Goal: Task Accomplishment & Management: Use online tool/utility

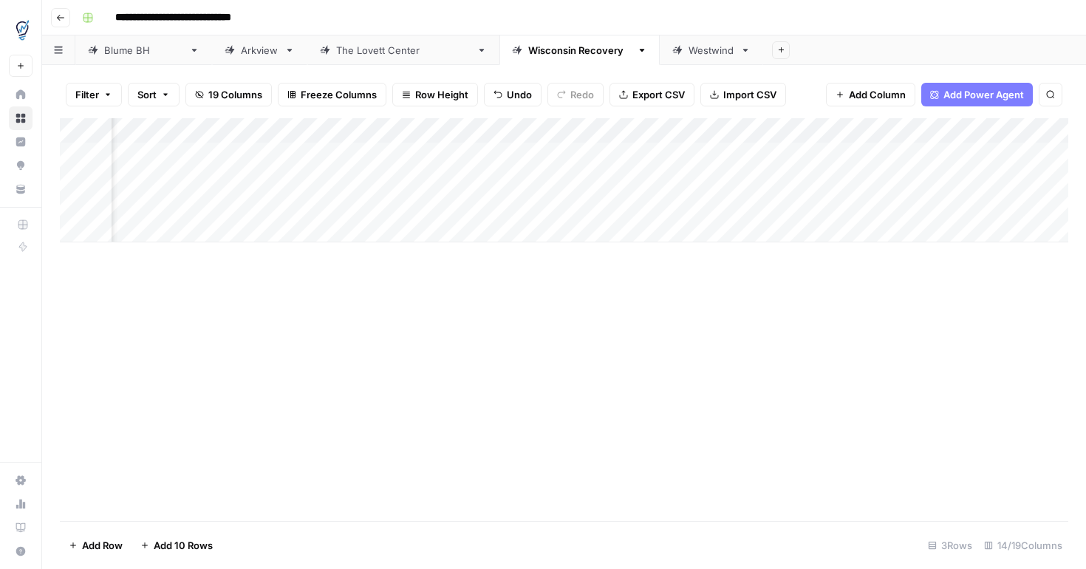
scroll to position [0, 1570]
click at [457, 185] on div "Add Column" at bounding box center [564, 180] width 1008 height 124
click at [449, 206] on div "Add Column" at bounding box center [564, 180] width 1008 height 124
click at [365, 157] on div "Add Column" at bounding box center [564, 180] width 1008 height 124
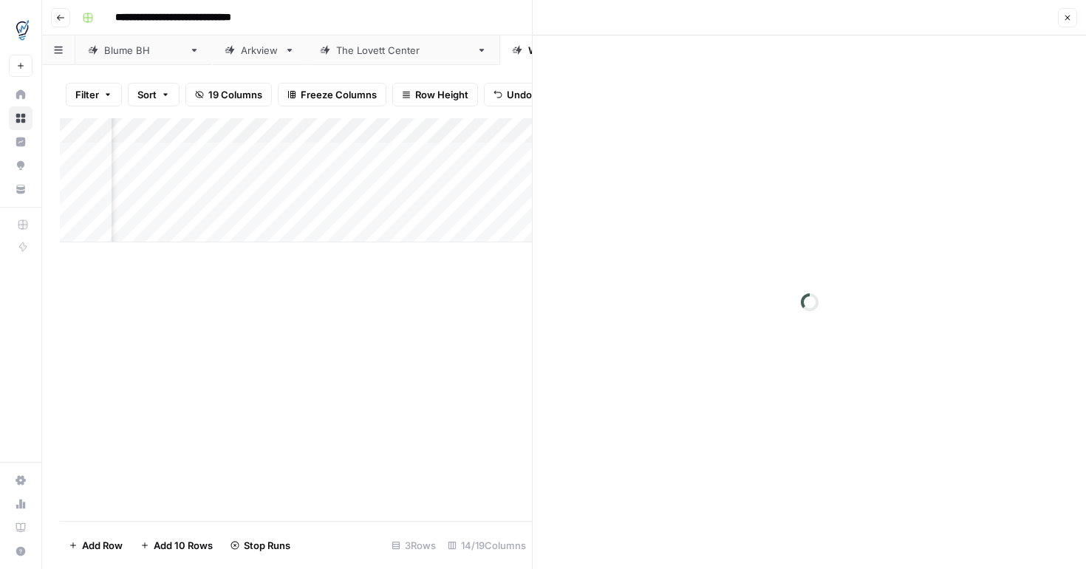
click at [360, 179] on div "Add Column" at bounding box center [300, 180] width 481 height 124
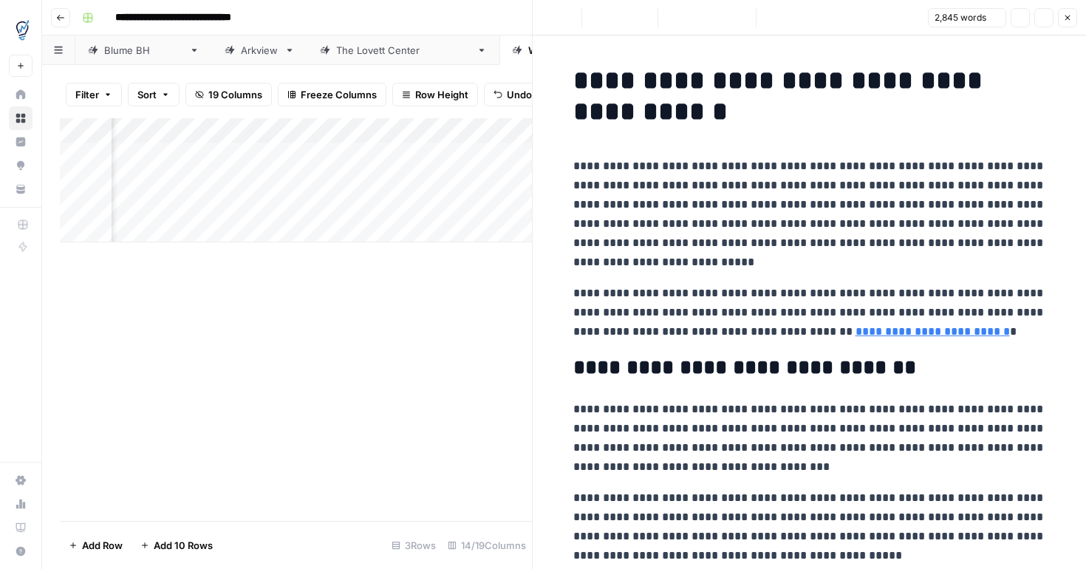
click at [1066, 20] on icon "button" at bounding box center [1067, 17] width 9 height 9
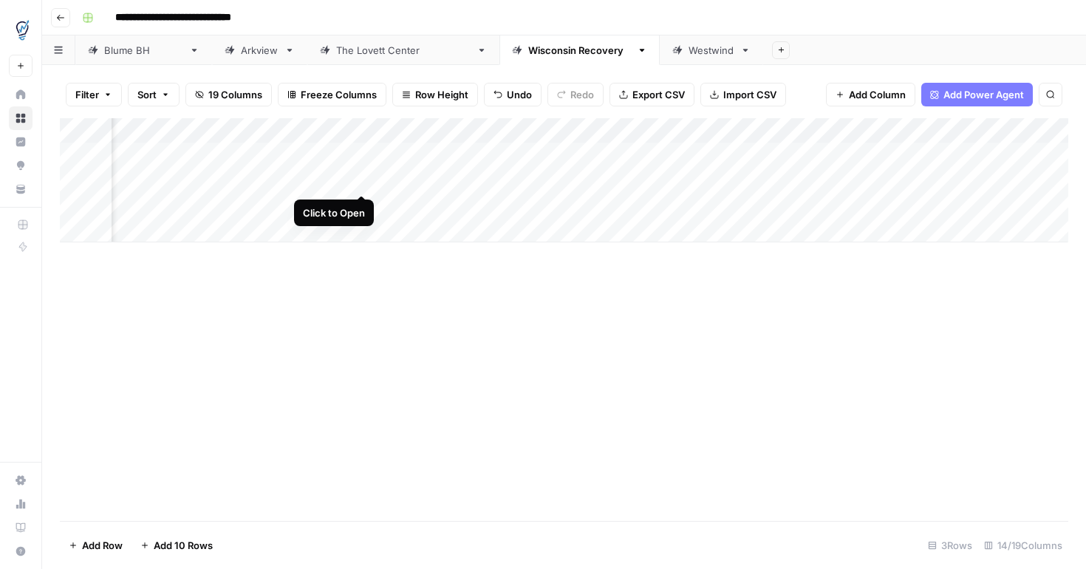
click at [363, 178] on div "Add Column" at bounding box center [564, 180] width 1008 height 124
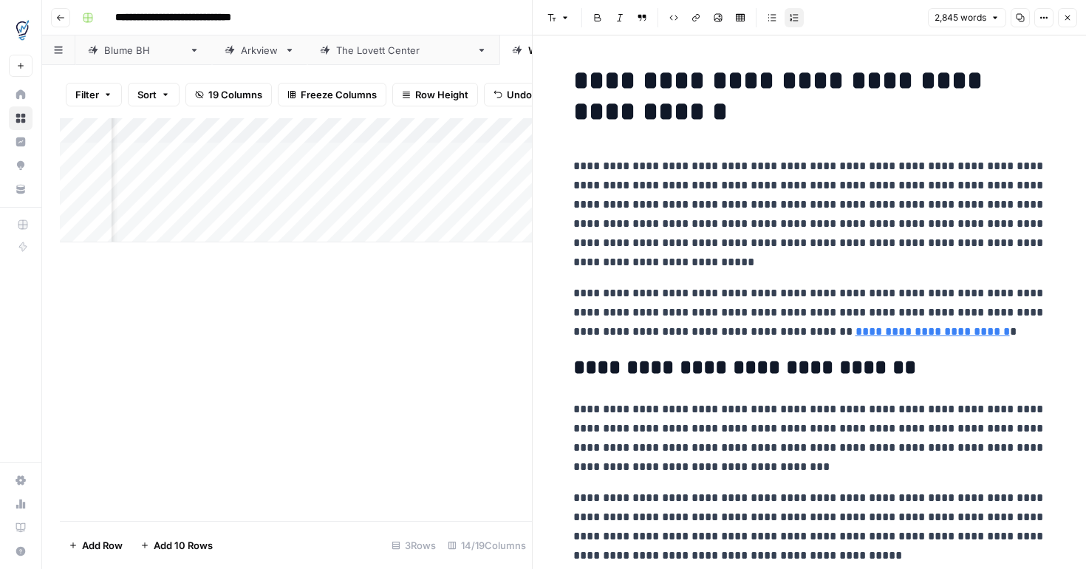
click at [771, 246] on p "**********" at bounding box center [809, 214] width 473 height 115
click at [759, 270] on p "**********" at bounding box center [809, 214] width 473 height 115
click at [745, 168] on p "**********" at bounding box center [809, 214] width 473 height 115
copy div "**********"
click at [1067, 22] on button "Close" at bounding box center [1067, 17] width 19 height 19
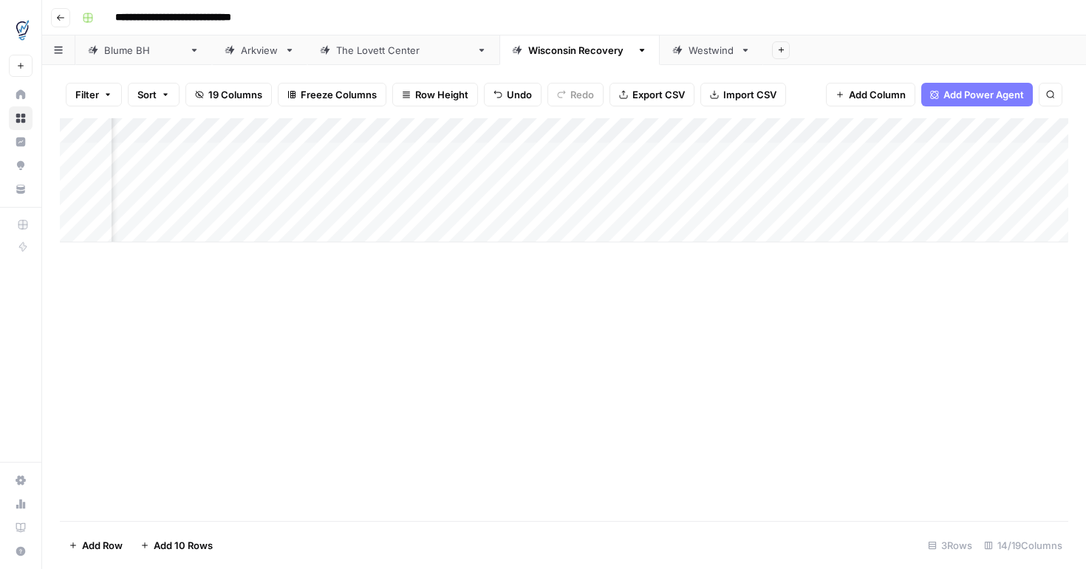
click at [638, 182] on div "Add Column" at bounding box center [564, 180] width 1008 height 124
click at [728, 179] on div "Add Column" at bounding box center [564, 180] width 1008 height 124
click at [360, 203] on div "Add Column" at bounding box center [564, 180] width 1008 height 124
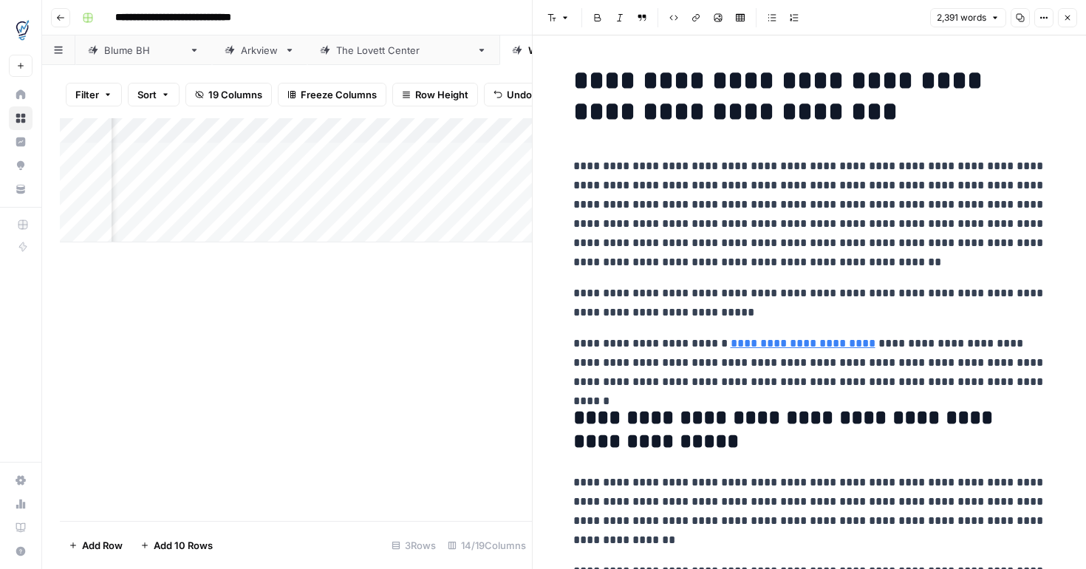
click at [746, 261] on p "**********" at bounding box center [809, 214] width 473 height 115
copy div "**********"
click at [281, 434] on div "Add Column" at bounding box center [296, 319] width 472 height 403
click at [1067, 18] on icon "button" at bounding box center [1067, 18] width 5 height 5
click at [1072, 21] on button "Close" at bounding box center [1067, 17] width 19 height 19
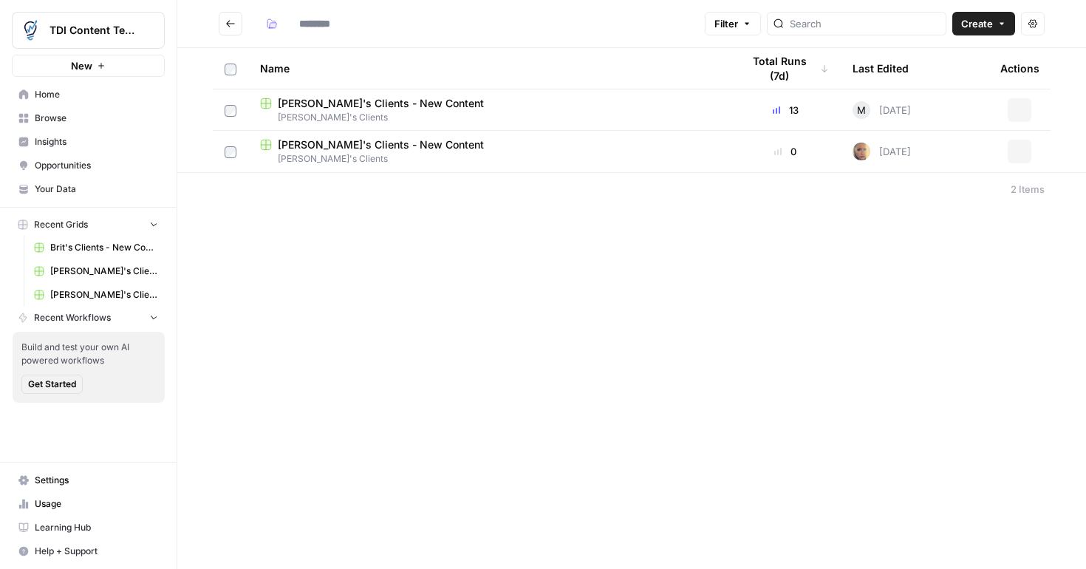
type input "**********"
click at [408, 108] on span "[PERSON_NAME]'s Clients - New Content" at bounding box center [381, 103] width 206 height 15
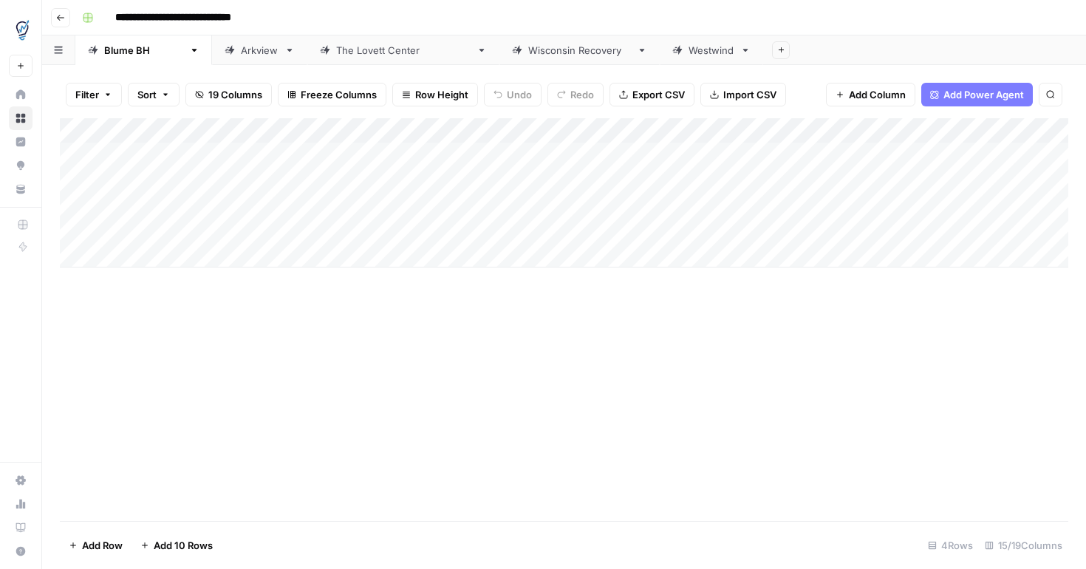
click at [528, 52] on div "[US_STATE] Recovery" at bounding box center [579, 50] width 103 height 15
click at [802, 211] on div "Add Column" at bounding box center [564, 180] width 1008 height 124
click at [916, 207] on div "Add Column" at bounding box center [564, 180] width 1008 height 124
click at [767, 203] on div "Add Column" at bounding box center [564, 180] width 1008 height 124
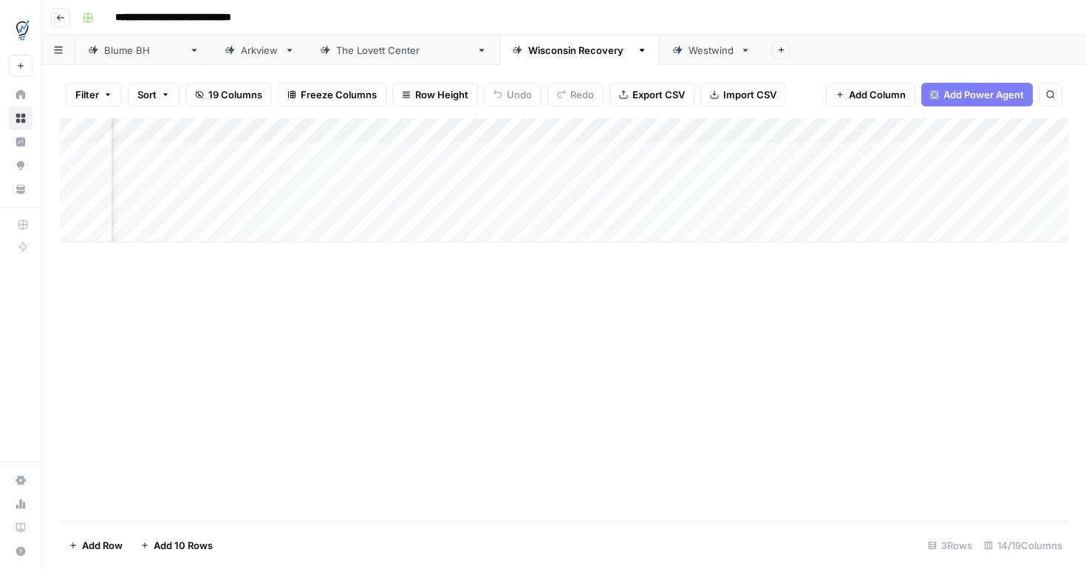
click at [716, 208] on div "Add Column" at bounding box center [564, 180] width 1008 height 124
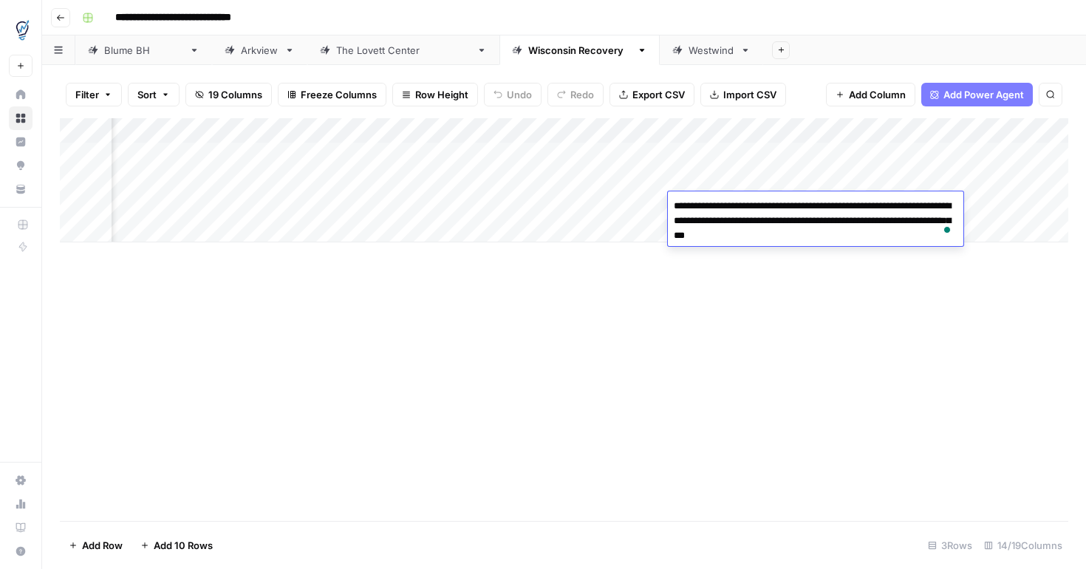
click at [773, 342] on div "Add Column" at bounding box center [564, 319] width 1008 height 403
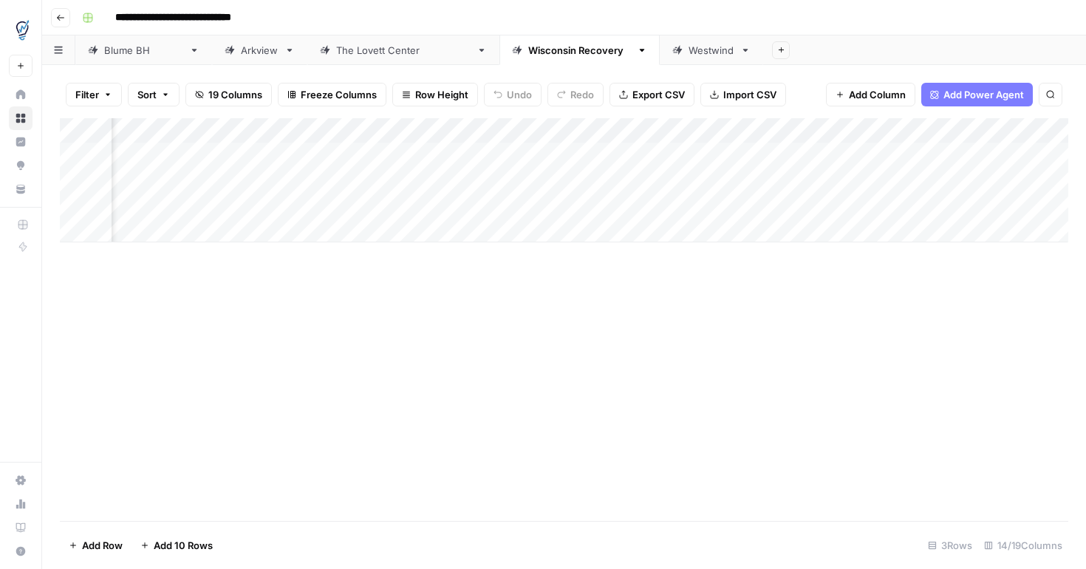
click at [732, 205] on div "Add Column" at bounding box center [564, 180] width 1008 height 124
click at [748, 369] on div "Add Column" at bounding box center [564, 319] width 1008 height 403
click at [702, 205] on div "Add Column" at bounding box center [564, 180] width 1008 height 124
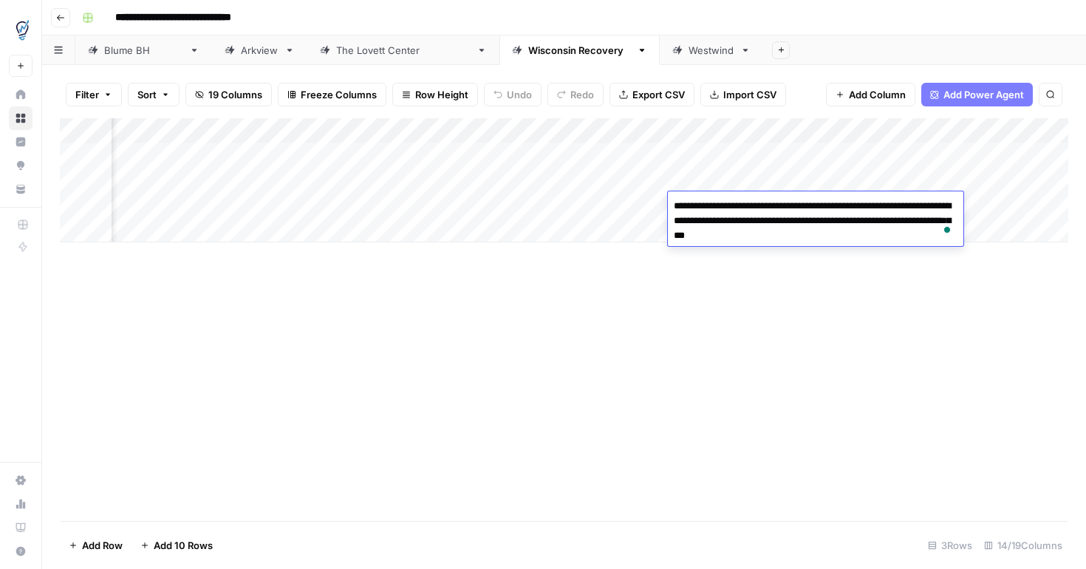
click at [700, 382] on div "Add Column" at bounding box center [564, 319] width 1008 height 403
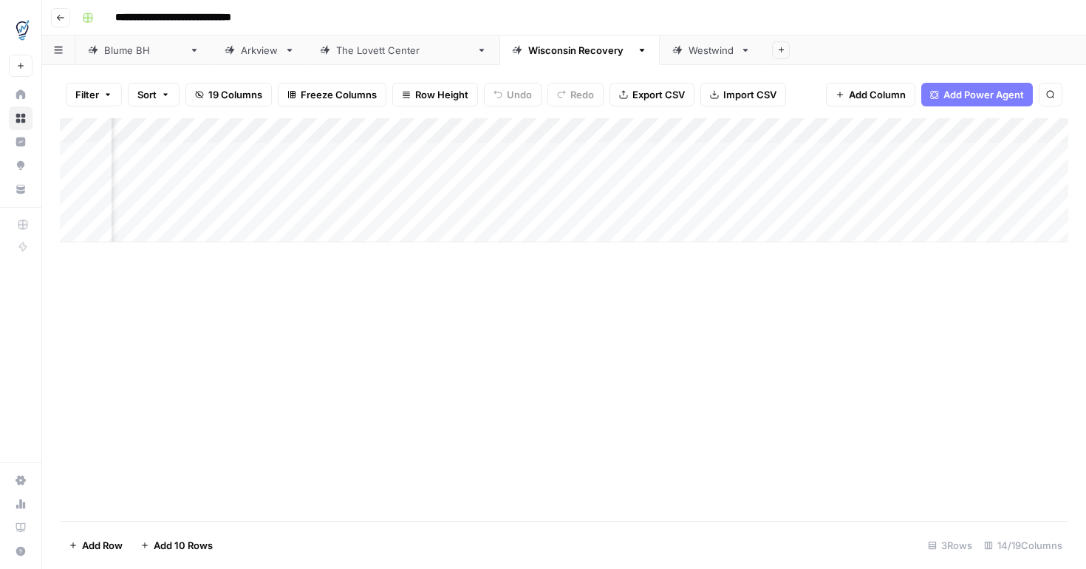
click at [635, 335] on div "Add Column" at bounding box center [564, 319] width 1008 height 403
click at [699, 208] on div "Add Column" at bounding box center [564, 180] width 1008 height 124
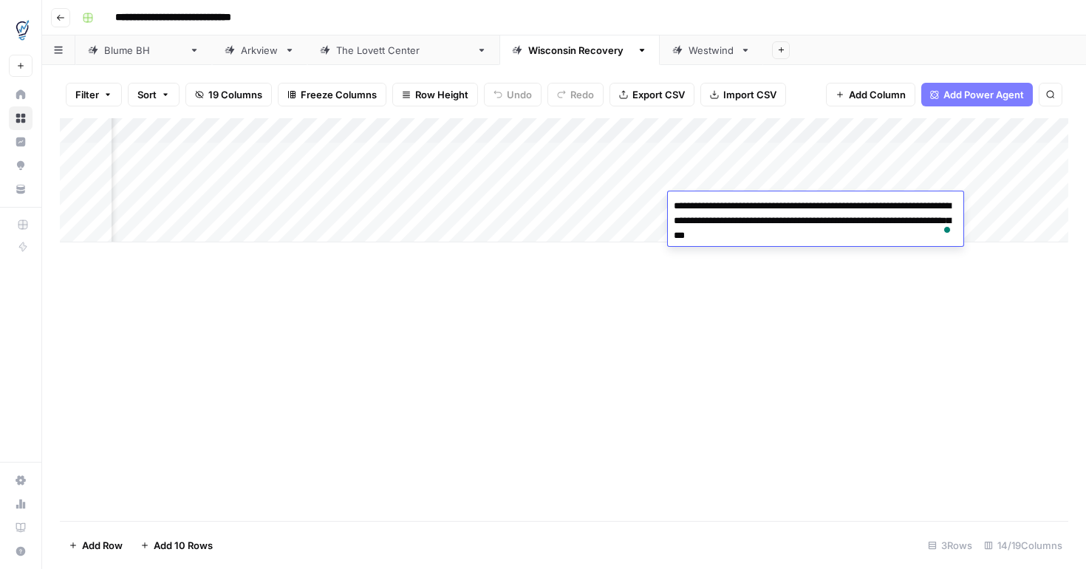
drag, startPoint x: 900, startPoint y: 234, endPoint x: 672, endPoint y: 200, distance: 230.0
click at [672, 200] on textarea "**********" at bounding box center [815, 221] width 295 height 50
click at [137, 59] on link "[PERSON_NAME]" at bounding box center [143, 50] width 137 height 30
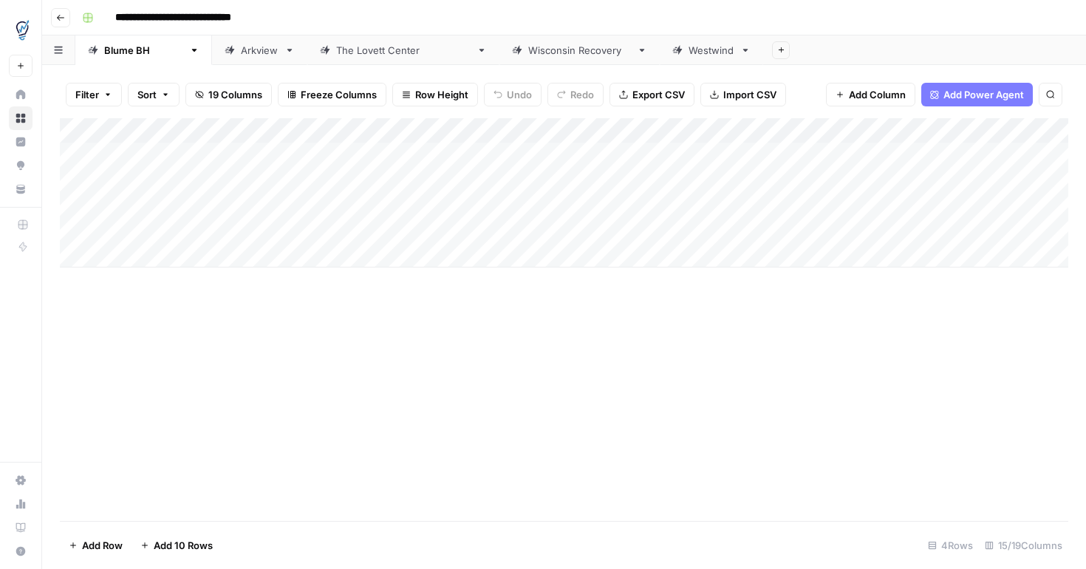
click at [778, 52] on icon "button" at bounding box center [780, 49] width 5 height 5
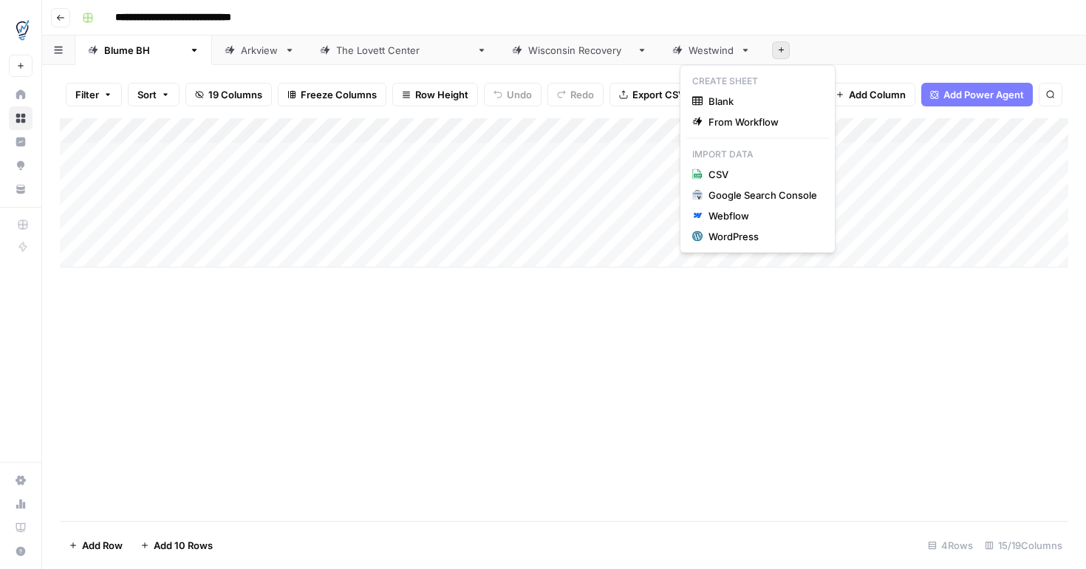
click at [16, 30] on img "Workspace: TDI Content Team" at bounding box center [22, 30] width 27 height 27
click at [21, 34] on img "Workspace: TDI Content Team" at bounding box center [22, 30] width 27 height 27
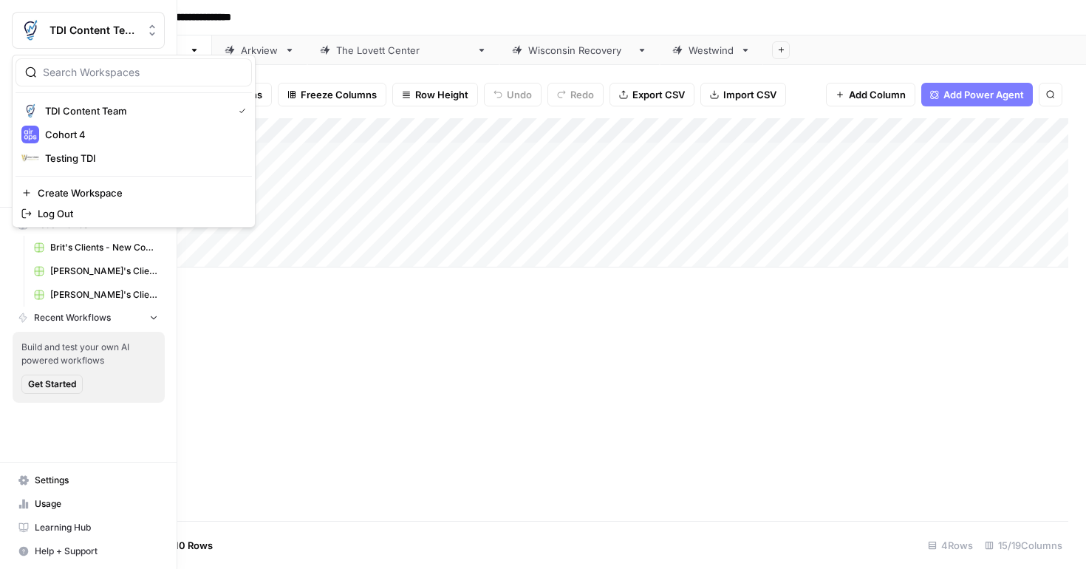
click at [105, 28] on span "TDI Content Team" at bounding box center [93, 30] width 89 height 15
click at [104, 135] on span "Cohort 4" at bounding box center [142, 134] width 195 height 15
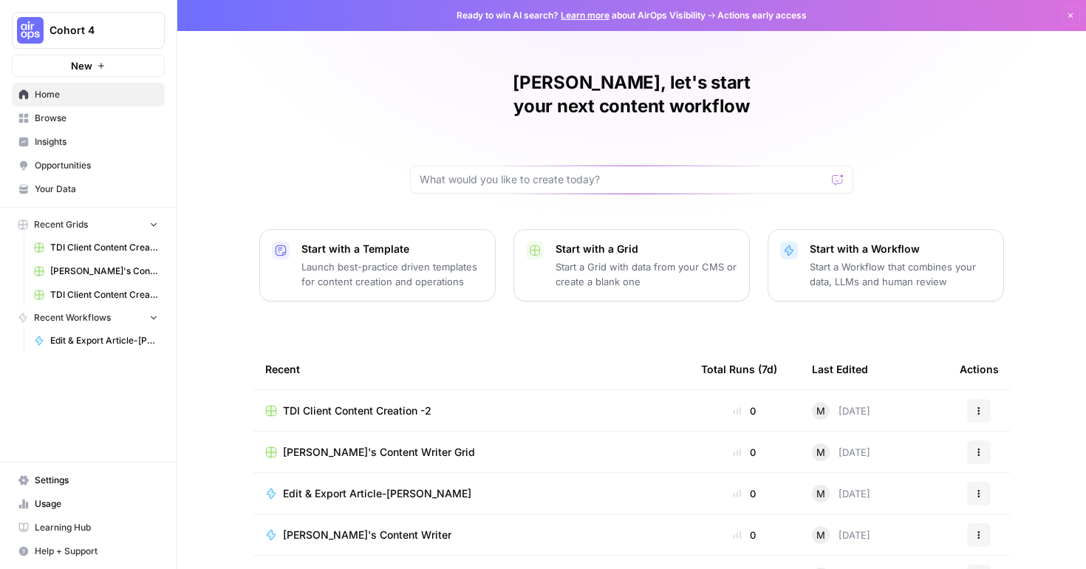
click at [391, 403] on span "TDI Client Content Creation -2" at bounding box center [357, 410] width 148 height 15
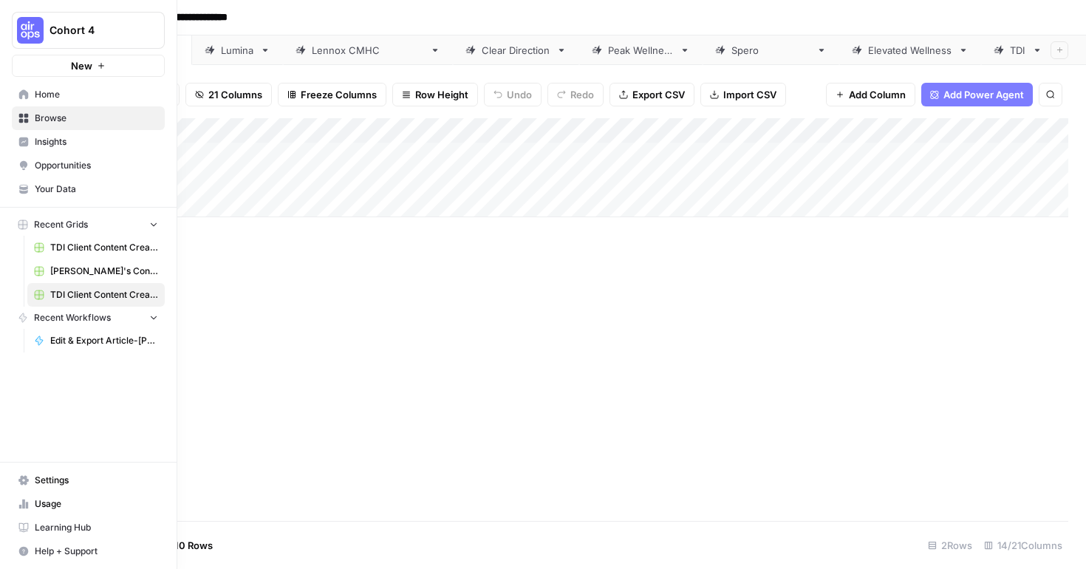
click at [49, 118] on span "Browse" at bounding box center [96, 118] width 123 height 13
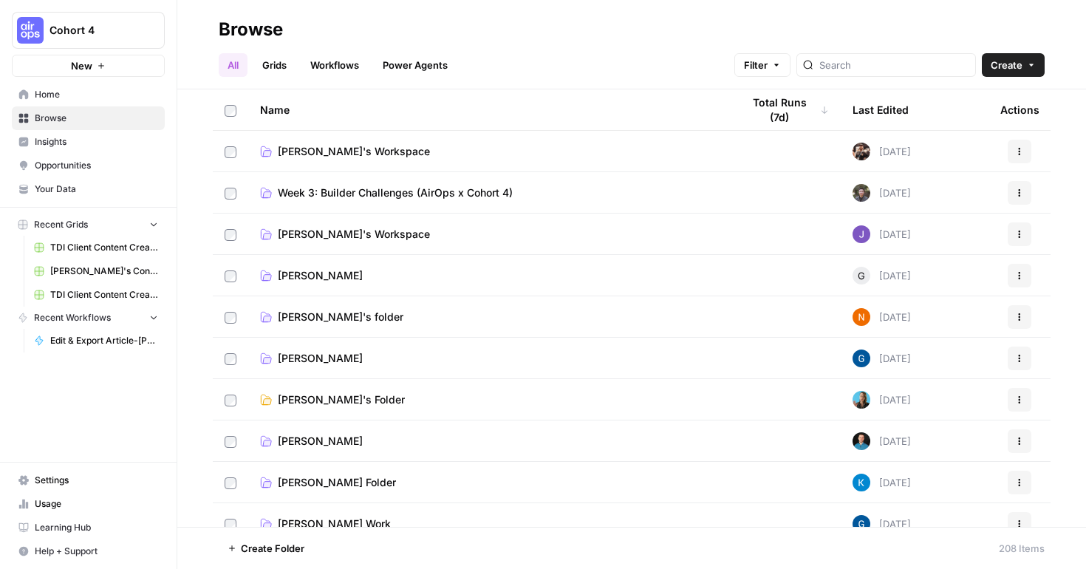
click at [289, 66] on link "Grids" at bounding box center [274, 65] width 42 height 24
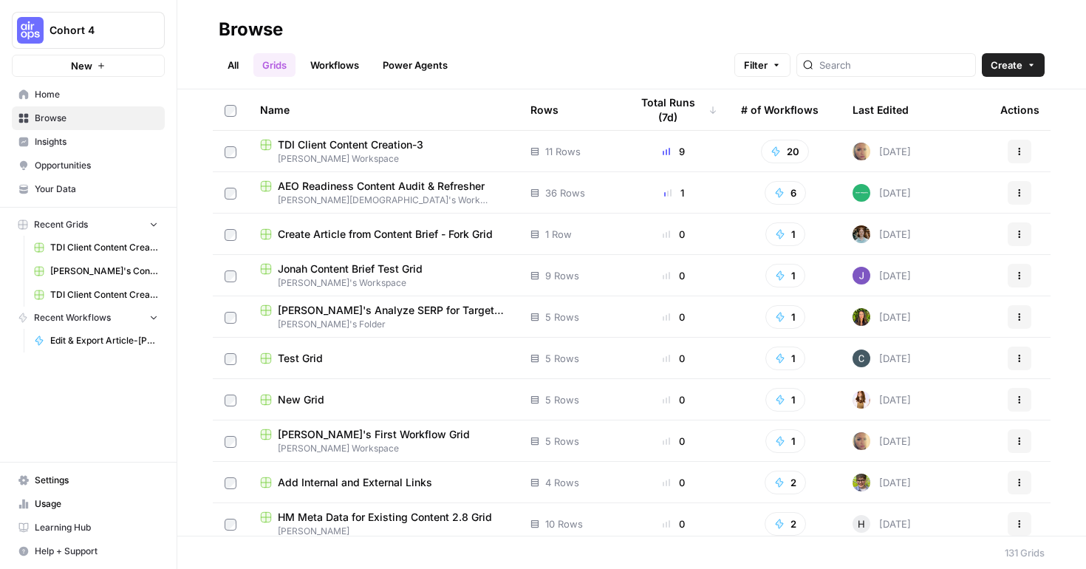
click at [281, 67] on link "Grids" at bounding box center [274, 65] width 42 height 24
click at [396, 151] on span "TDI Client Content Creation-3" at bounding box center [351, 144] width 146 height 15
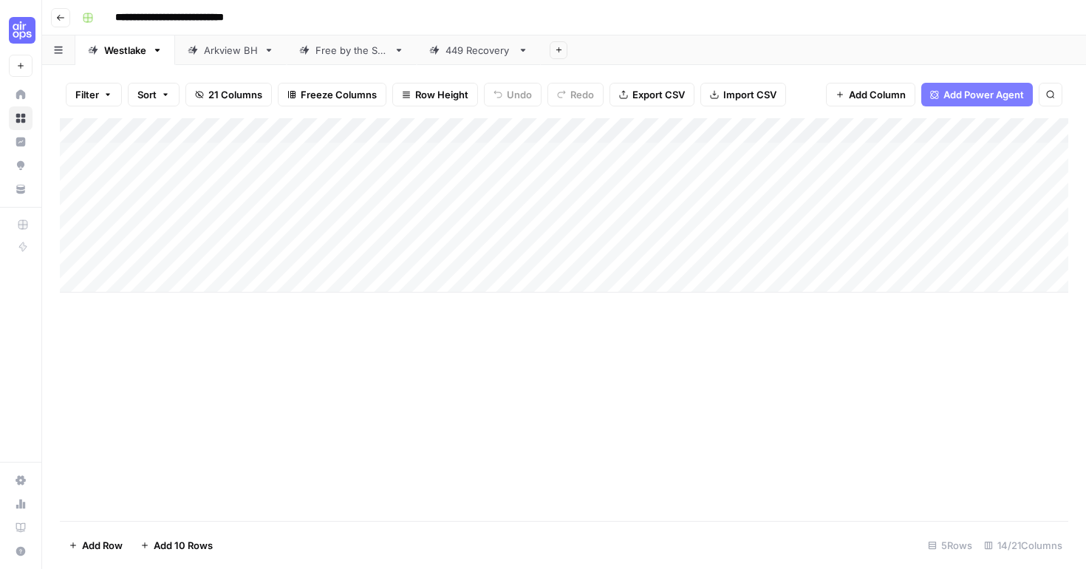
click at [60, 19] on icon "button" at bounding box center [60, 17] width 9 height 9
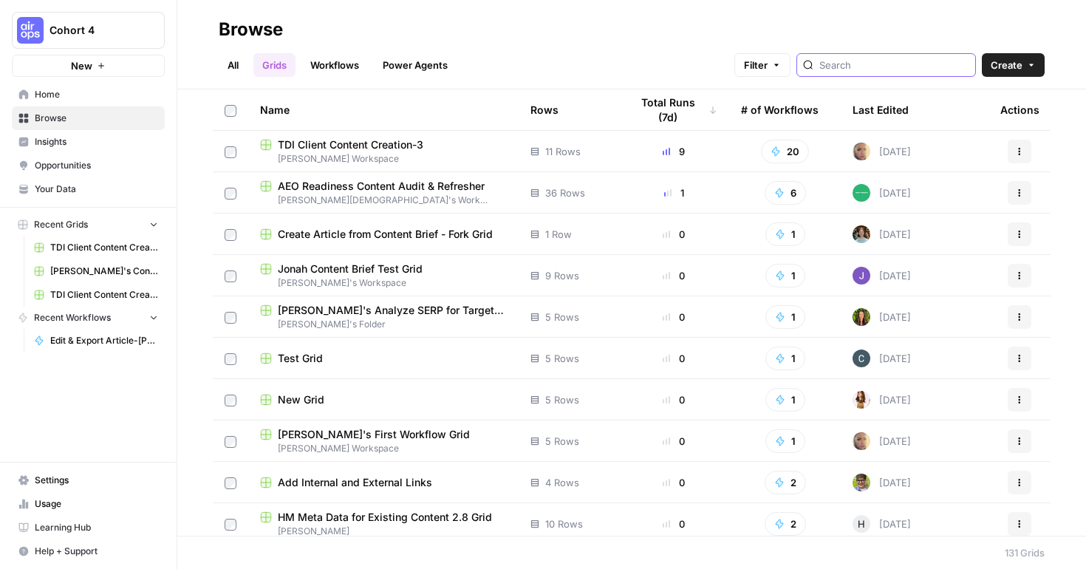
click at [863, 69] on input "search" at bounding box center [894, 65] width 150 height 15
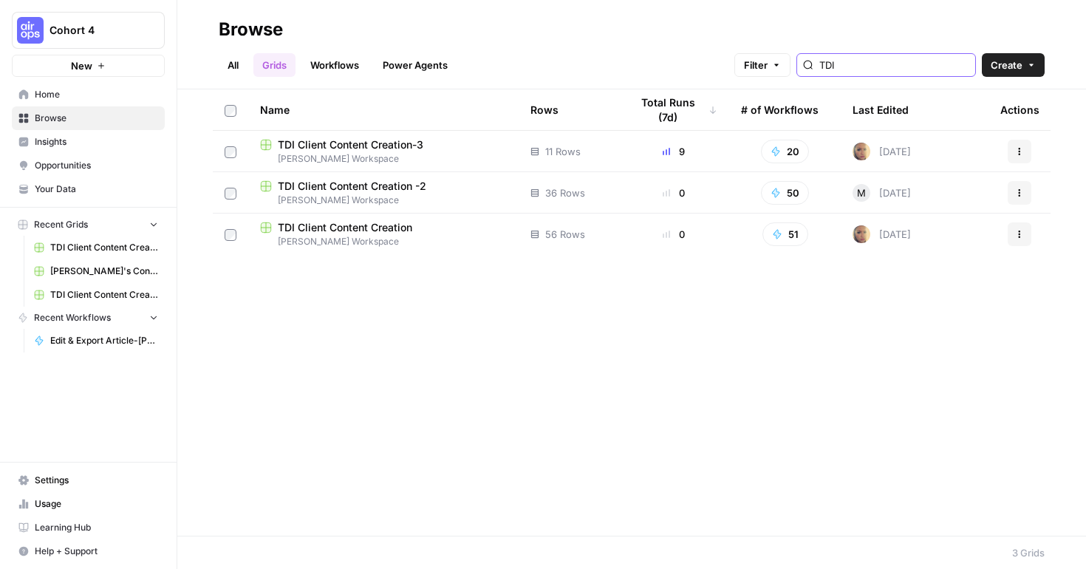
type input "TDI"
click at [383, 189] on span "TDI Client Content Creation -2" at bounding box center [352, 186] width 148 height 15
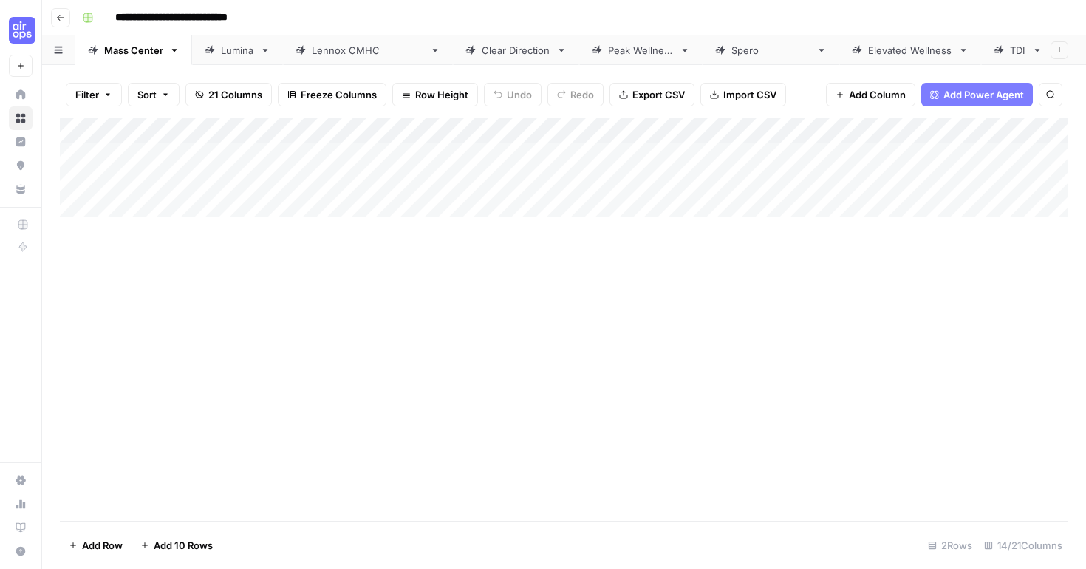
click at [67, 16] on button "Go back" at bounding box center [60, 17] width 19 height 19
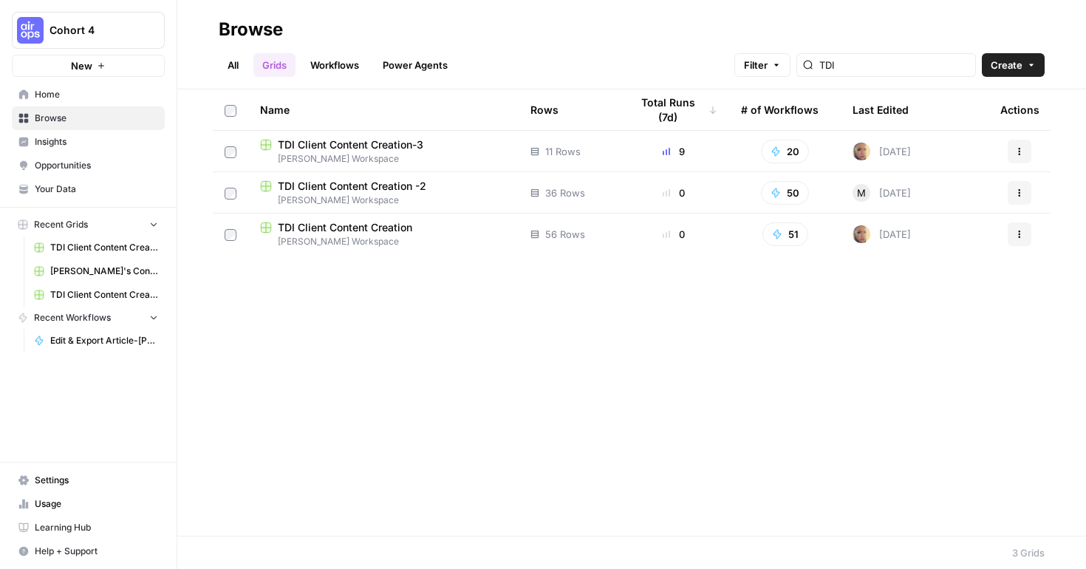
click at [366, 233] on span "TDI Client Content Creation" at bounding box center [345, 227] width 134 height 15
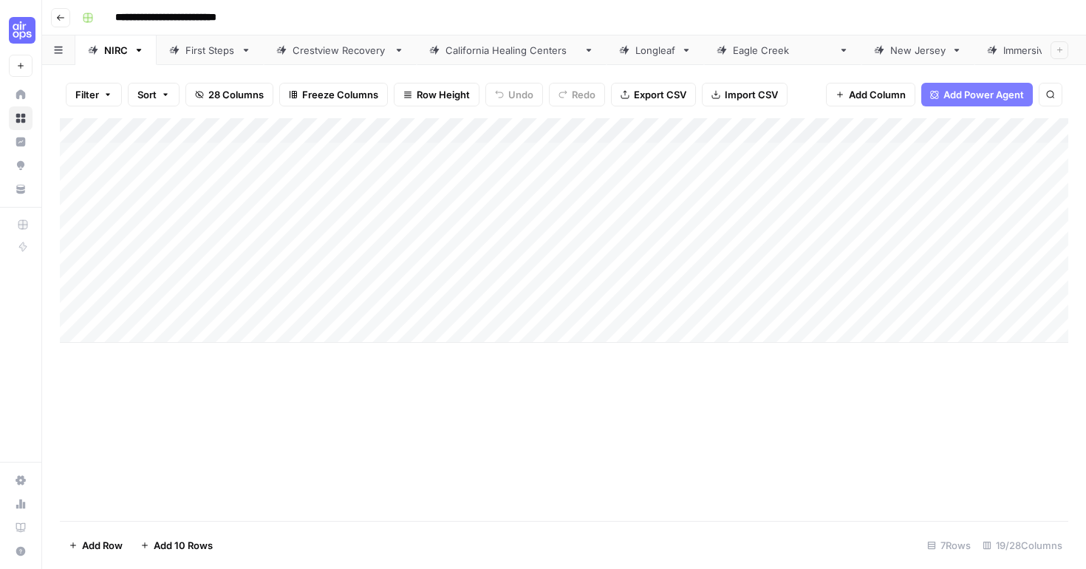
click at [61, 16] on icon "button" at bounding box center [60, 17] width 9 height 9
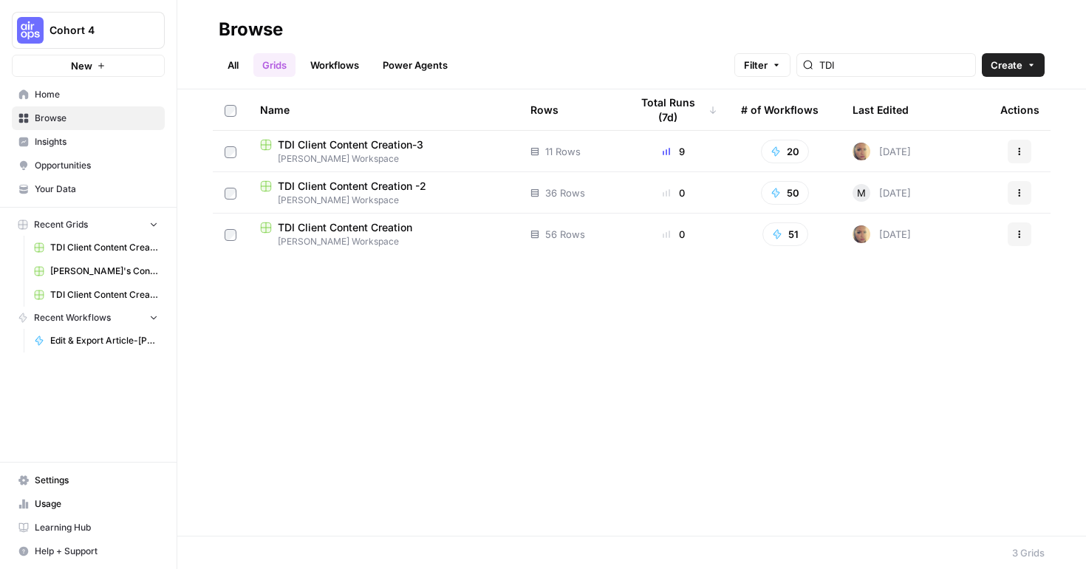
click at [106, 24] on span "Cohort 4" at bounding box center [93, 30] width 89 height 15
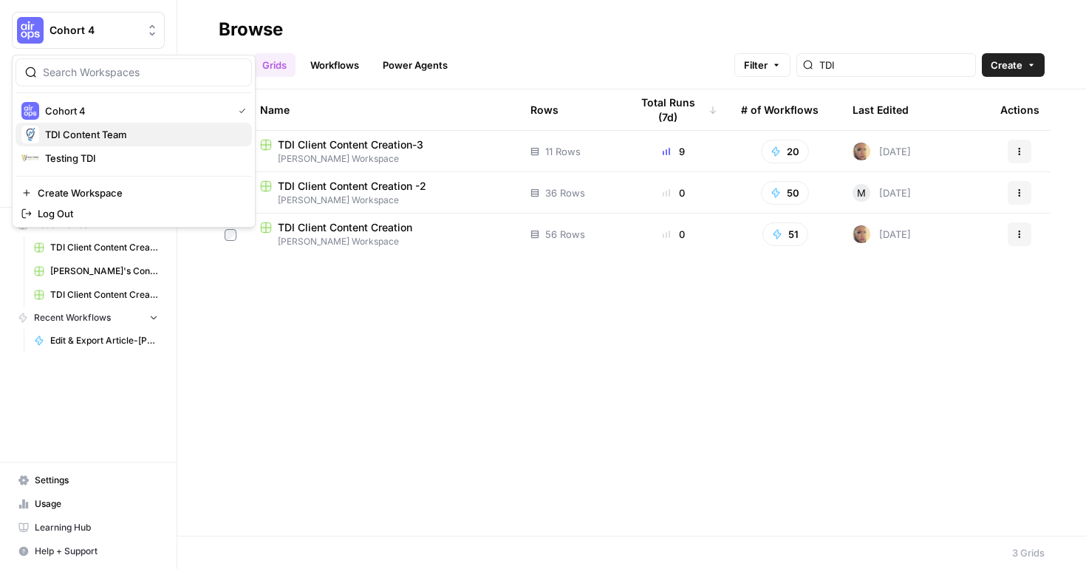
click at [97, 133] on span "TDI Content Team" at bounding box center [142, 134] width 195 height 15
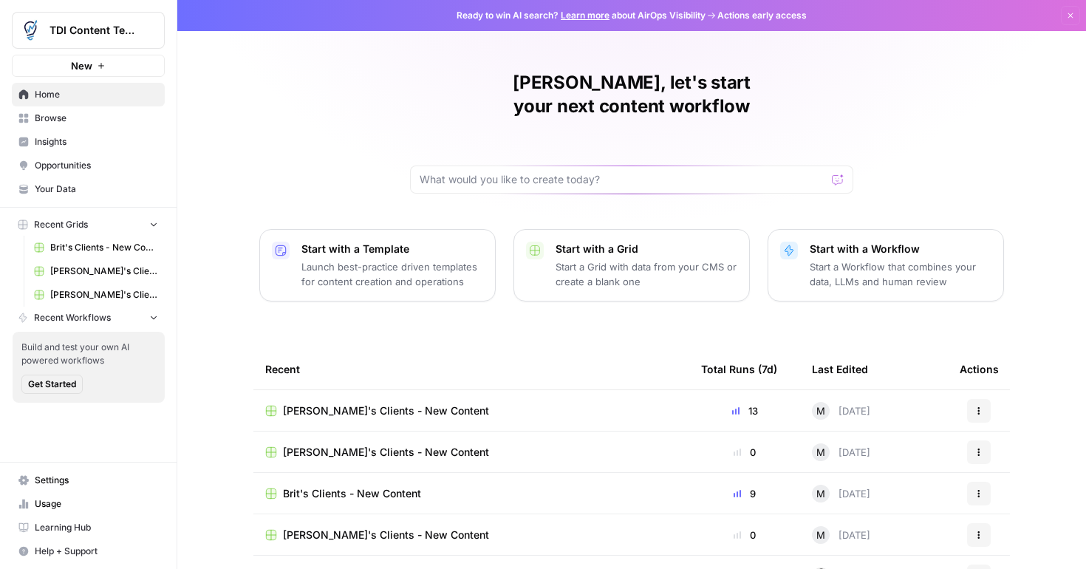
click at [481, 403] on div "[PERSON_NAME]'s Clients - New Content" at bounding box center [471, 410] width 412 height 15
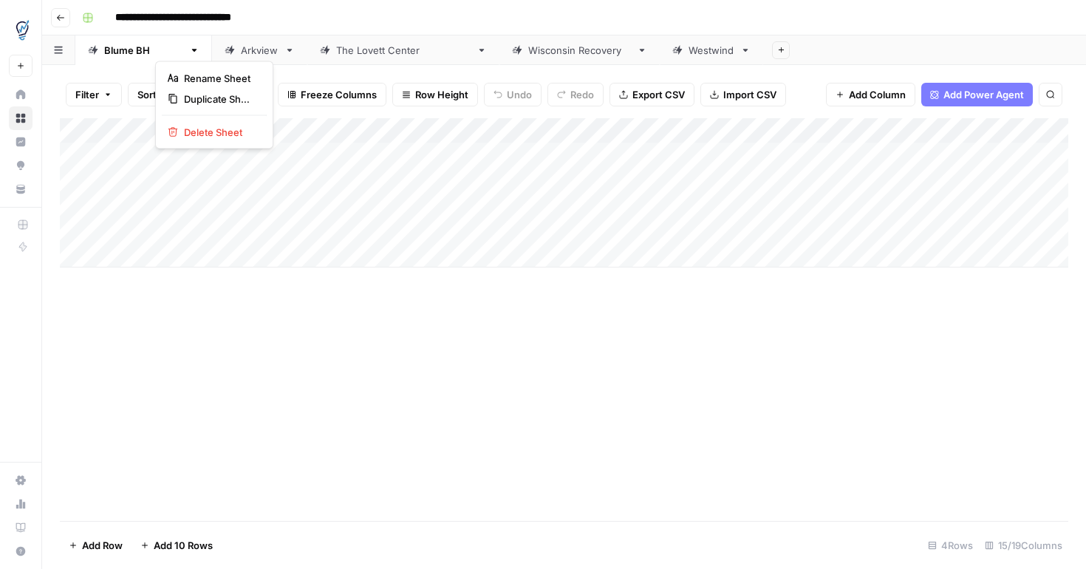
click at [192, 49] on icon "button" at bounding box center [194, 50] width 5 height 3
click at [199, 95] on span "Duplicate Sheet" at bounding box center [219, 99] width 71 height 15
click at [517, 131] on div "Add Column" at bounding box center [564, 142] width 1008 height 49
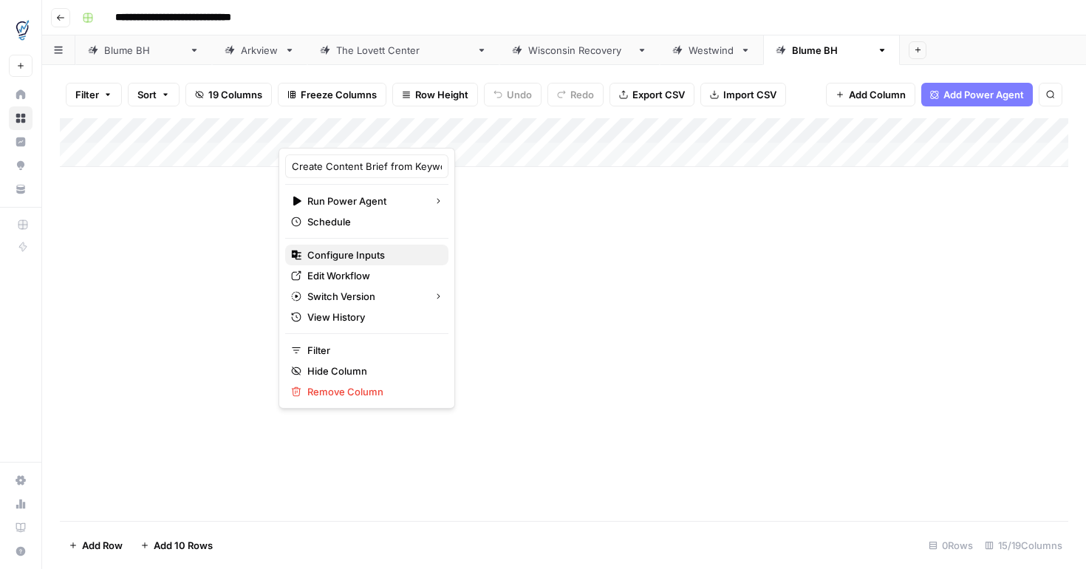
click at [389, 252] on span "Configure Inputs" at bounding box center [371, 254] width 129 height 15
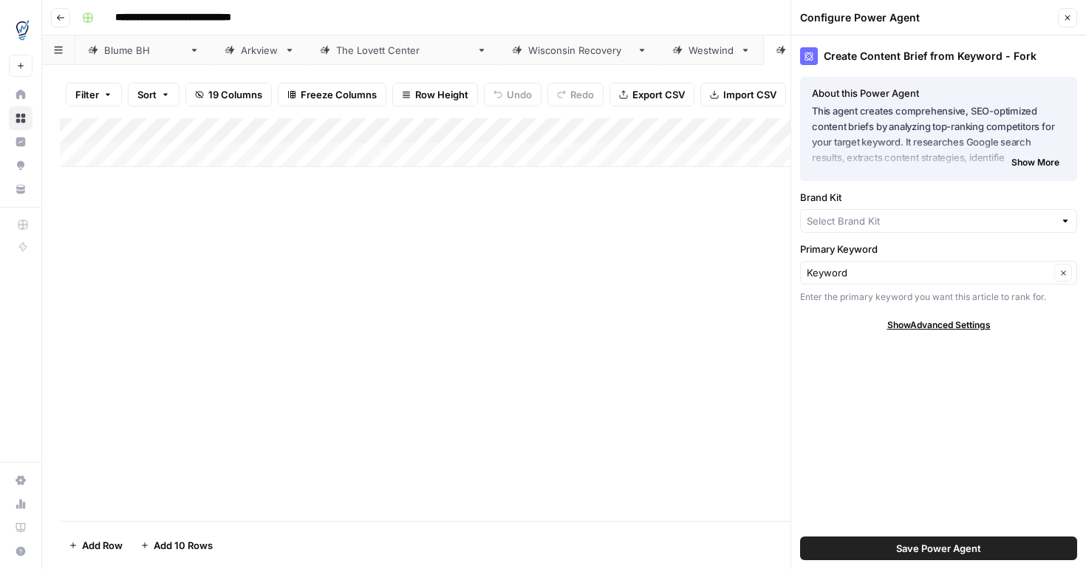
type input "Blume Behavioral Health"
click at [963, 217] on input "Brand Kit" at bounding box center [928, 220] width 243 height 15
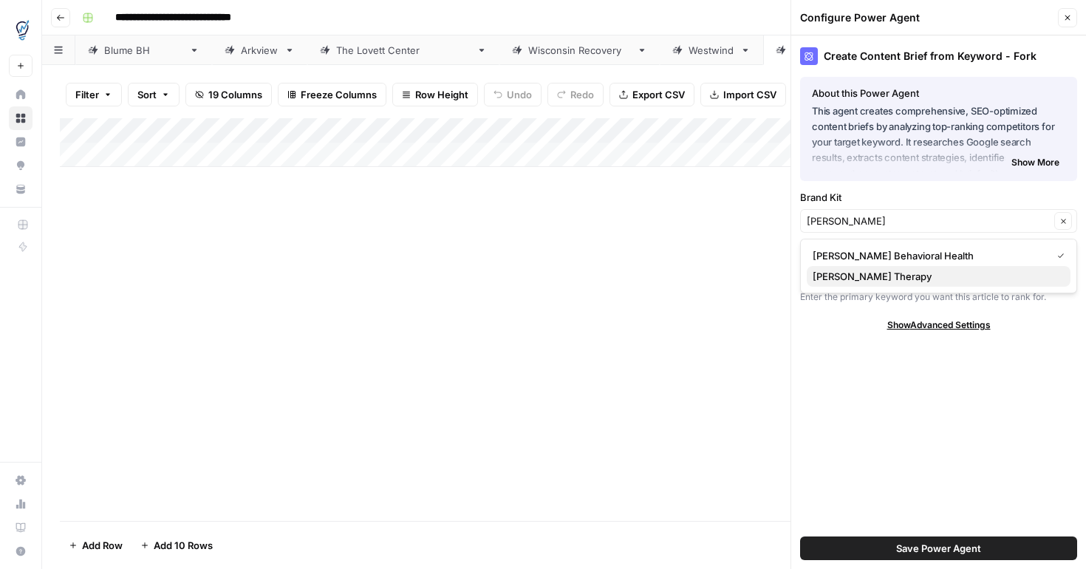
click at [872, 282] on span "Blume Therapy" at bounding box center [936, 276] width 246 height 15
type input "Blume Therapy"
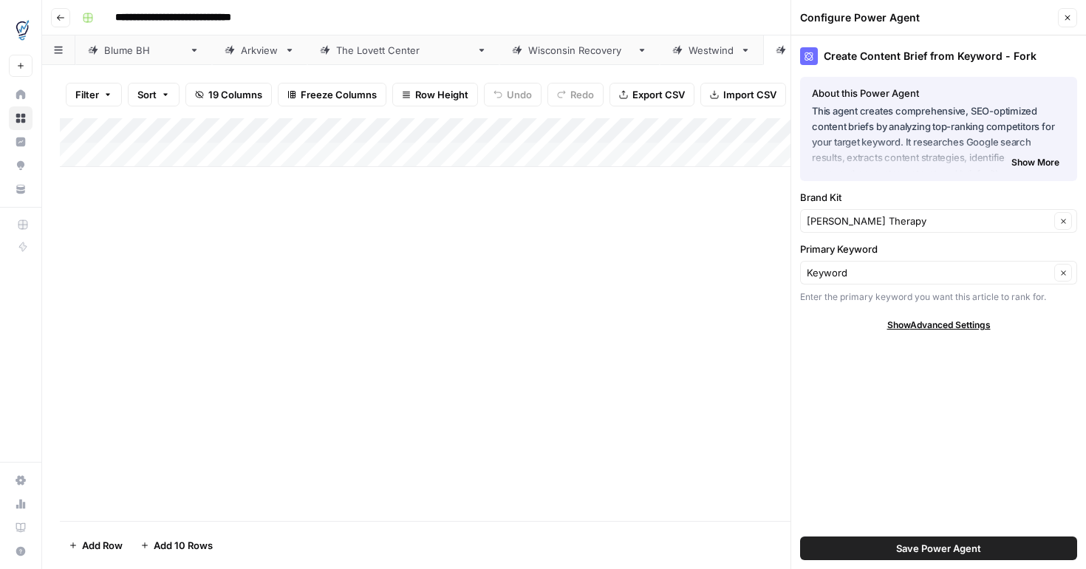
click at [881, 549] on button "Save Power Agent" at bounding box center [938, 548] width 277 height 24
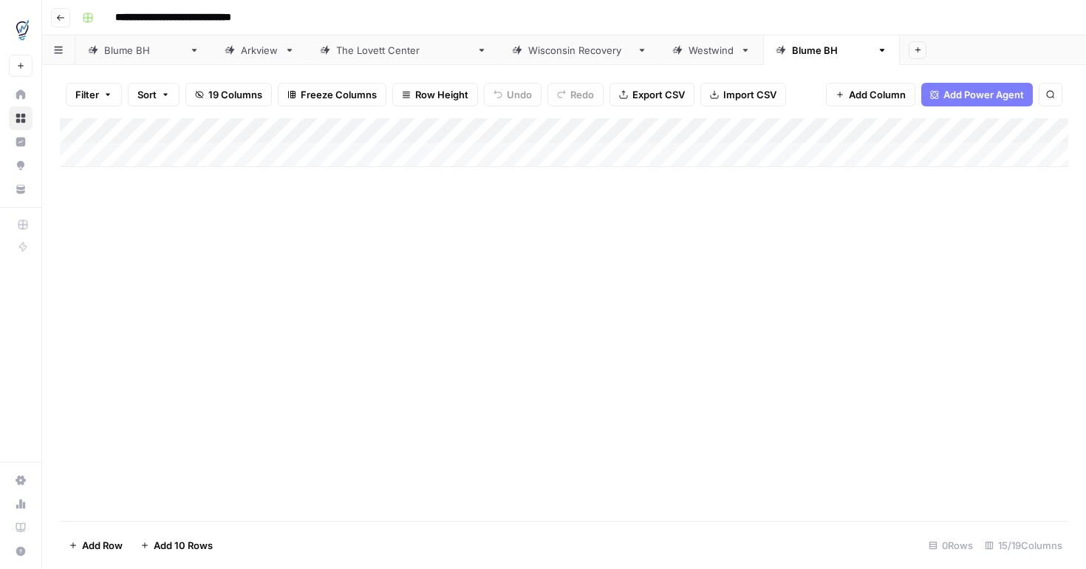
click at [623, 159] on div "Add Column" at bounding box center [564, 142] width 1008 height 49
click at [555, 133] on div "Add Column" at bounding box center [564, 155] width 1008 height 74
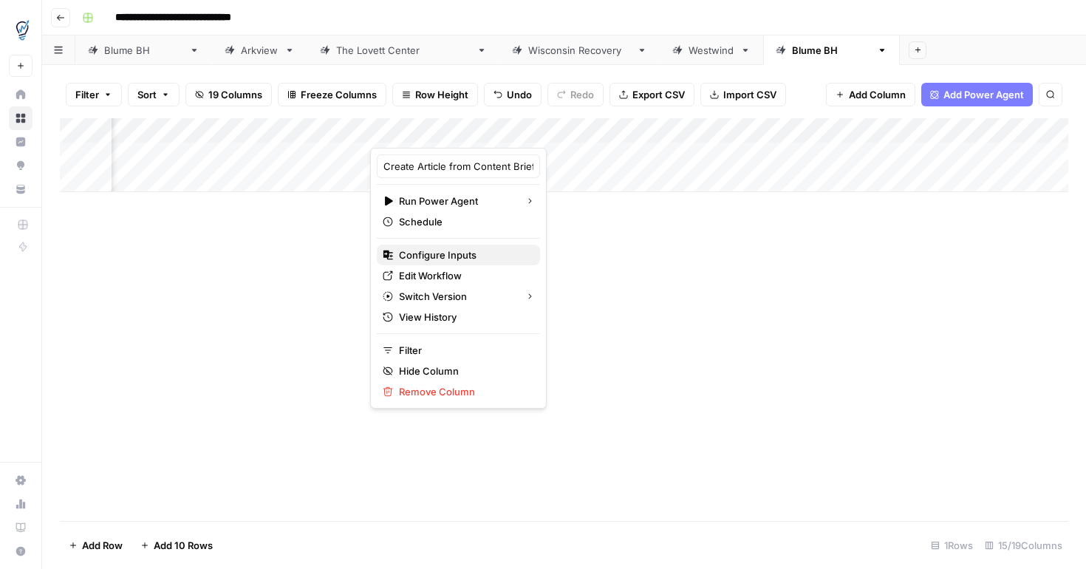
click at [479, 259] on span "Configure Inputs" at bounding box center [463, 254] width 129 height 15
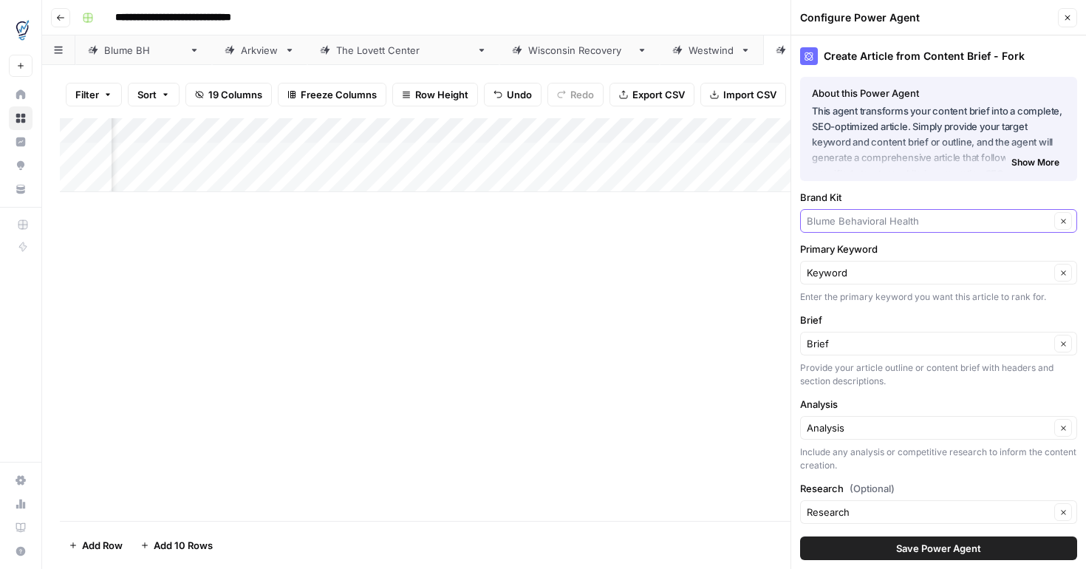
click at [951, 225] on input "Brand Kit" at bounding box center [928, 220] width 243 height 15
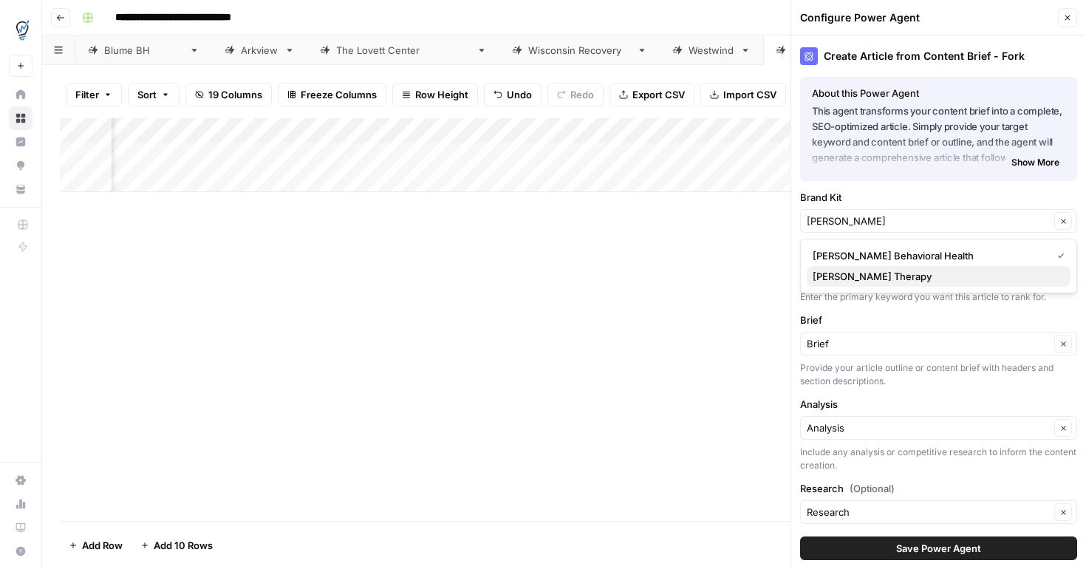
click at [906, 271] on span "Blume Therapy" at bounding box center [936, 276] width 246 height 15
type input "Blume Therapy"
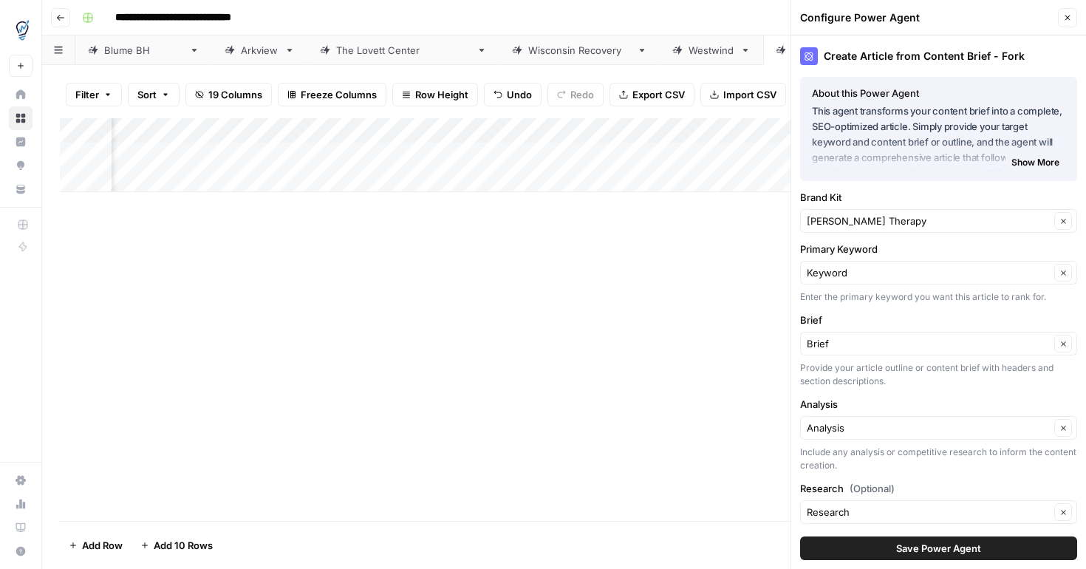
click at [924, 548] on span "Save Power Agent" at bounding box center [938, 548] width 85 height 15
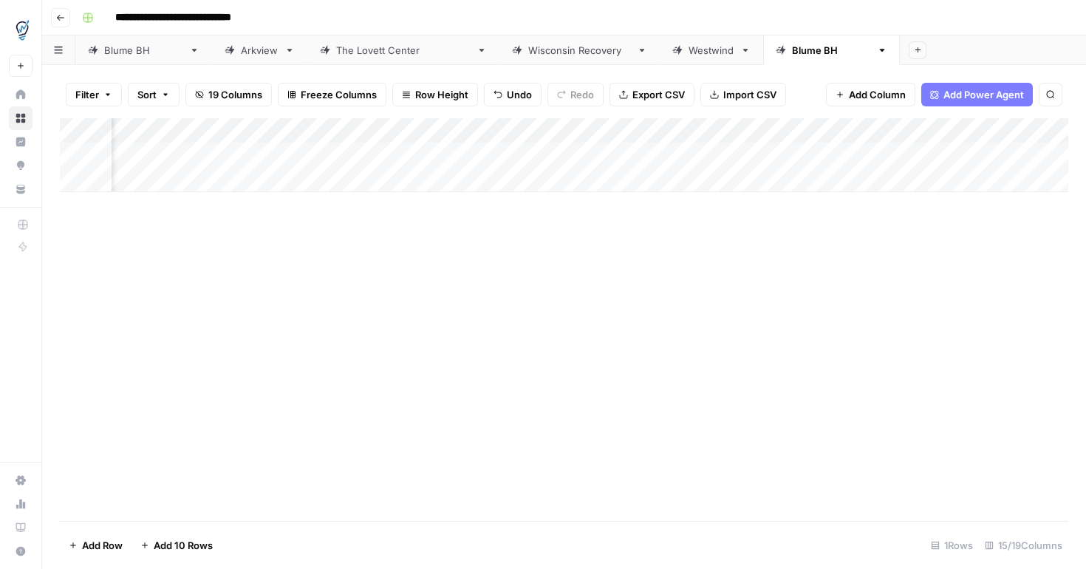
click at [871, 132] on div "Add Column" at bounding box center [564, 155] width 1008 height 74
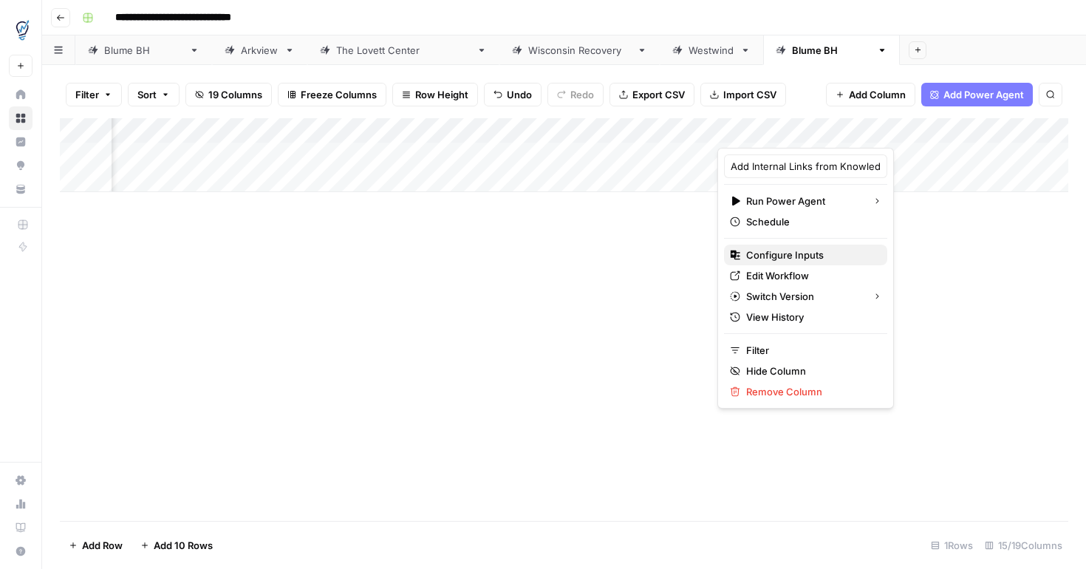
click at [766, 255] on span "Configure Inputs" at bounding box center [810, 254] width 129 height 15
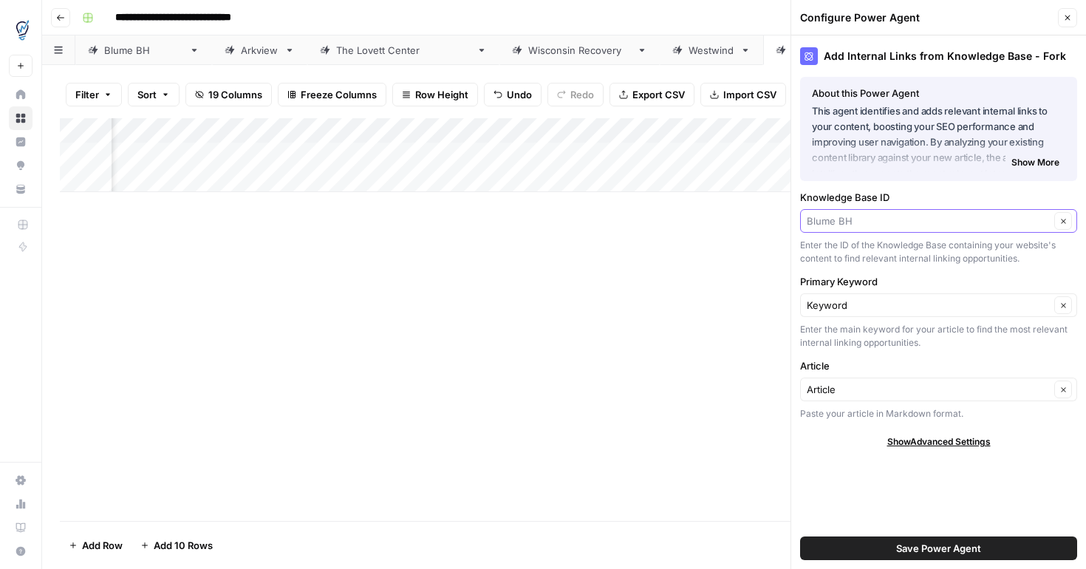
click at [855, 226] on input "Knowledge Base ID" at bounding box center [928, 220] width 243 height 15
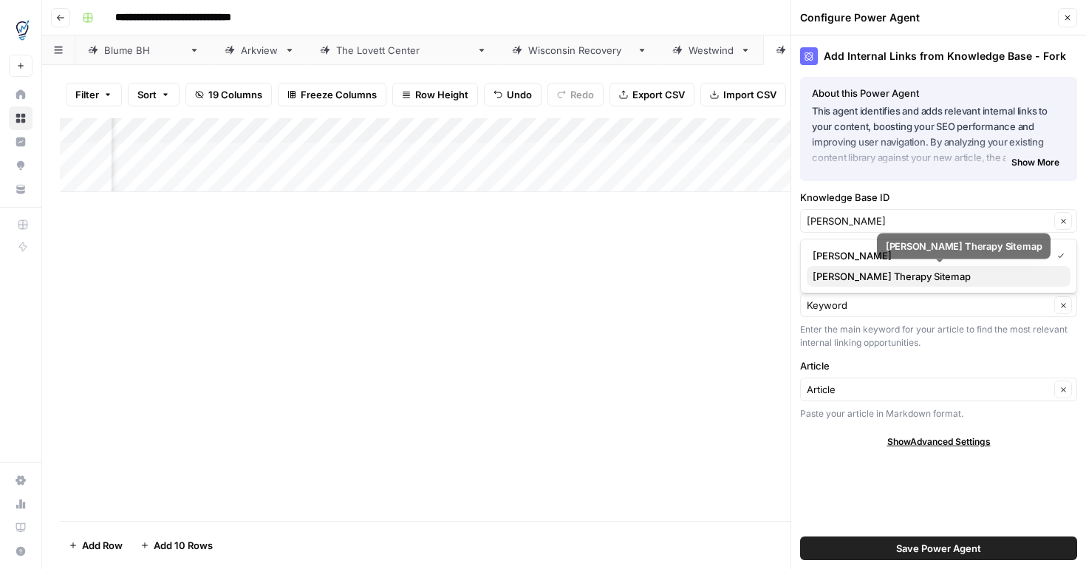
click at [861, 278] on span "Blume Therapy Sitemap" at bounding box center [936, 276] width 246 height 15
type input "Blume Therapy Sitemap"
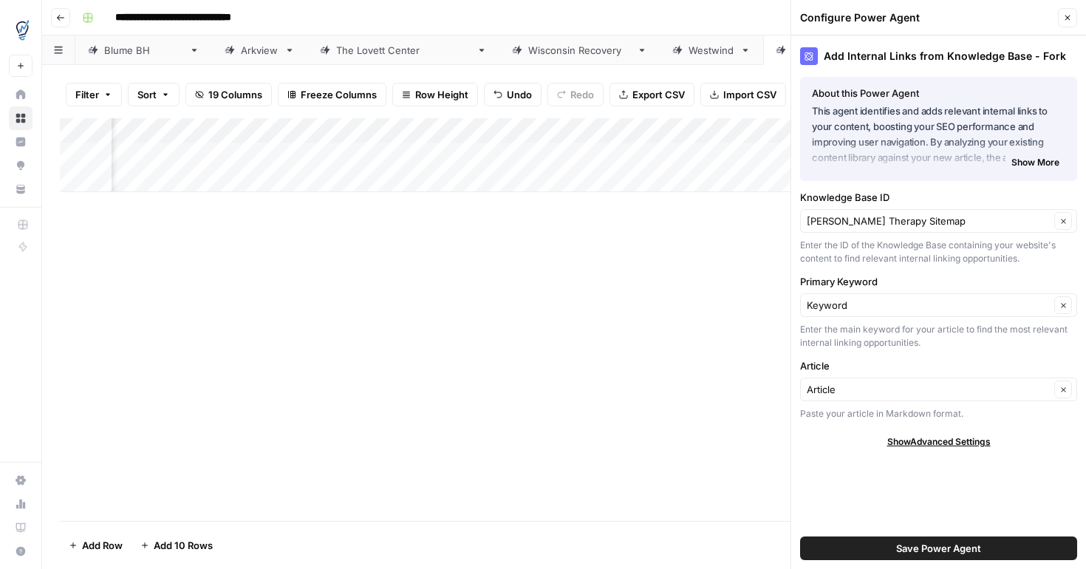
click at [889, 551] on button "Save Power Agent" at bounding box center [938, 548] width 277 height 24
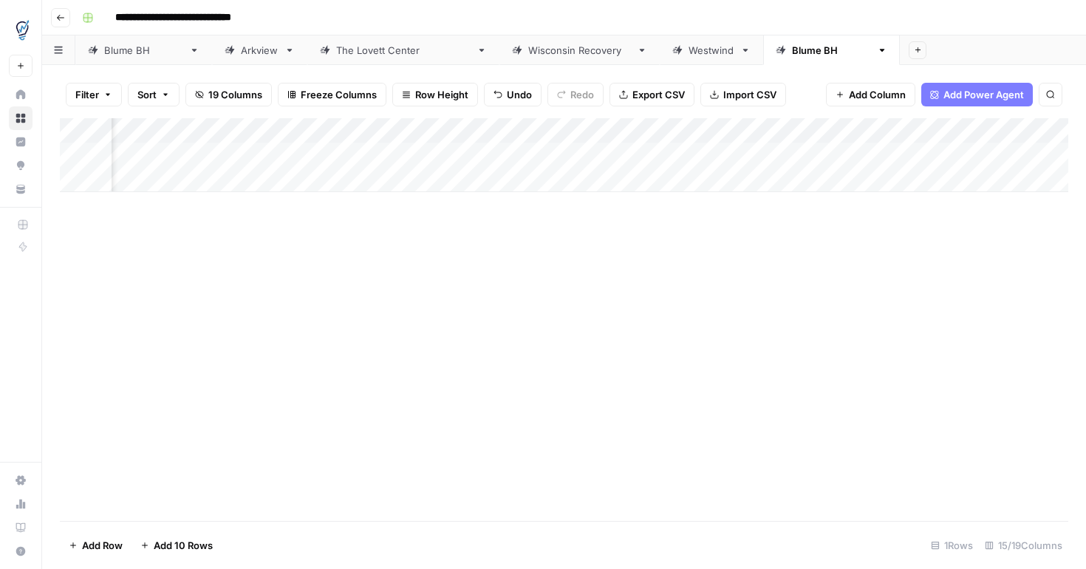
click at [955, 161] on div "Add Column" at bounding box center [564, 155] width 1008 height 74
click at [232, 143] on div "Add Column" at bounding box center [564, 155] width 1008 height 74
type textarea "**********"
click at [308, 252] on div "Add Column" at bounding box center [564, 319] width 1008 height 403
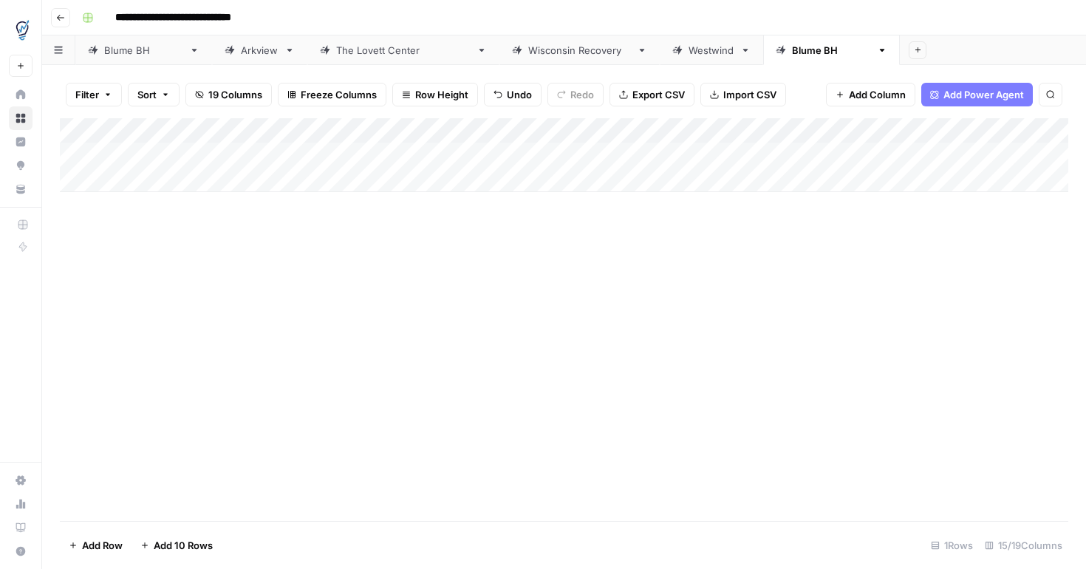
click at [293, 151] on div "Add Column" at bounding box center [564, 155] width 1008 height 74
click at [163, 184] on div "Add Column" at bounding box center [564, 155] width 1008 height 74
paste textarea "**********"
type textarea "**********"
click at [300, 307] on div "Add Column" at bounding box center [564, 319] width 1008 height 403
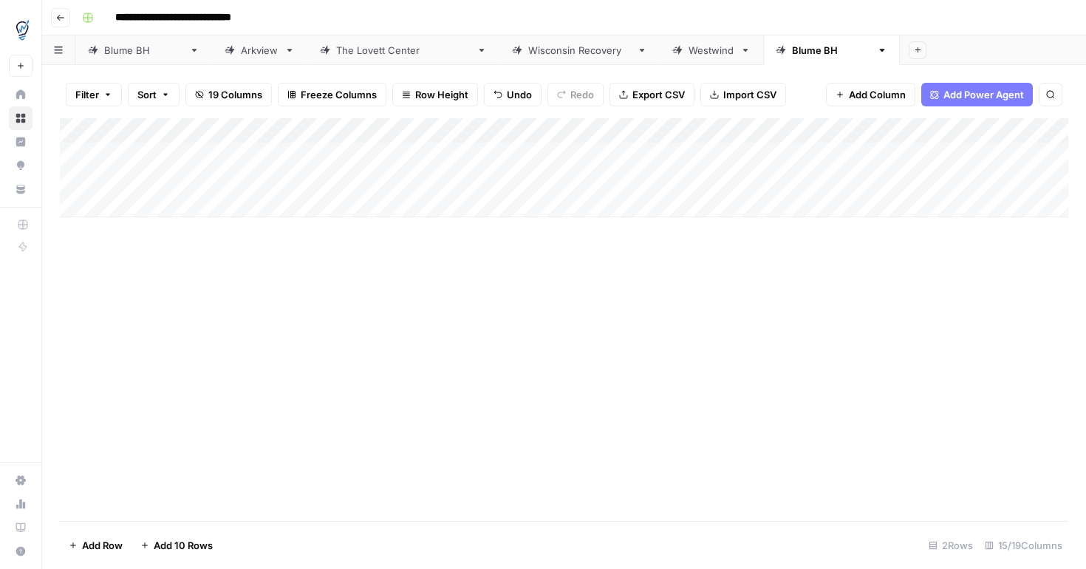
click at [298, 179] on div "Add Column" at bounding box center [564, 167] width 1008 height 99
click at [383, 156] on div "Add Column" at bounding box center [564, 167] width 1008 height 99
click at [536, 154] on div "Add Column" at bounding box center [564, 167] width 1008 height 99
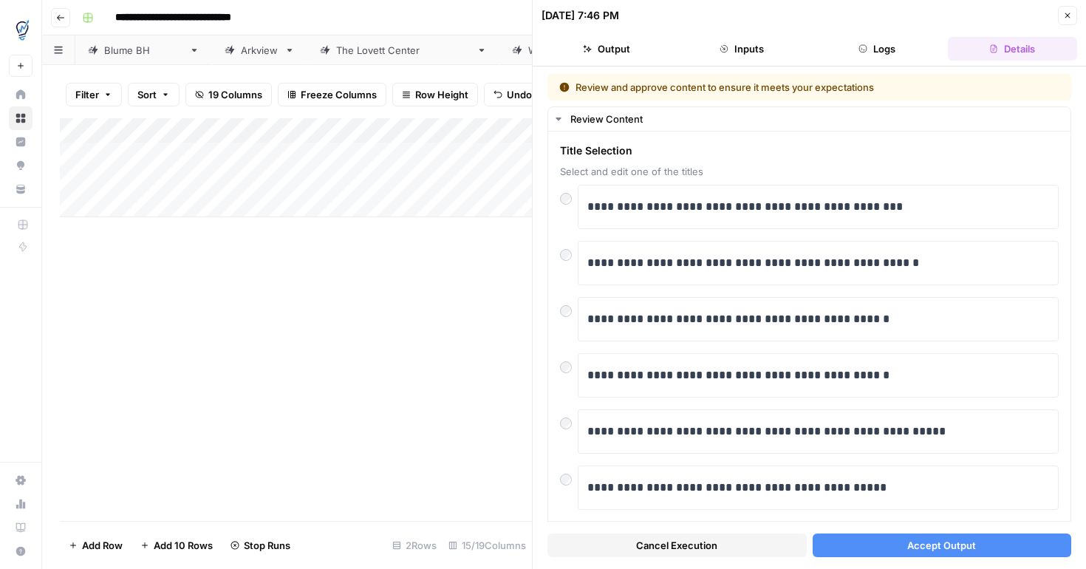
click at [890, 545] on button "Accept Output" at bounding box center [942, 545] width 259 height 24
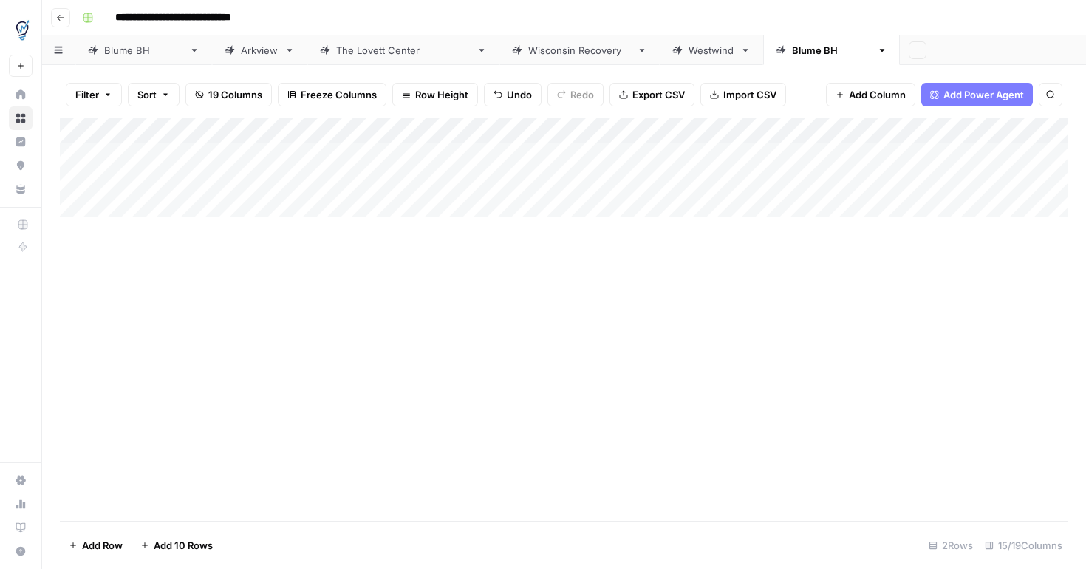
click at [431, 185] on div "Add Column" at bounding box center [564, 167] width 1008 height 99
click at [539, 179] on div "Add Column" at bounding box center [564, 167] width 1008 height 99
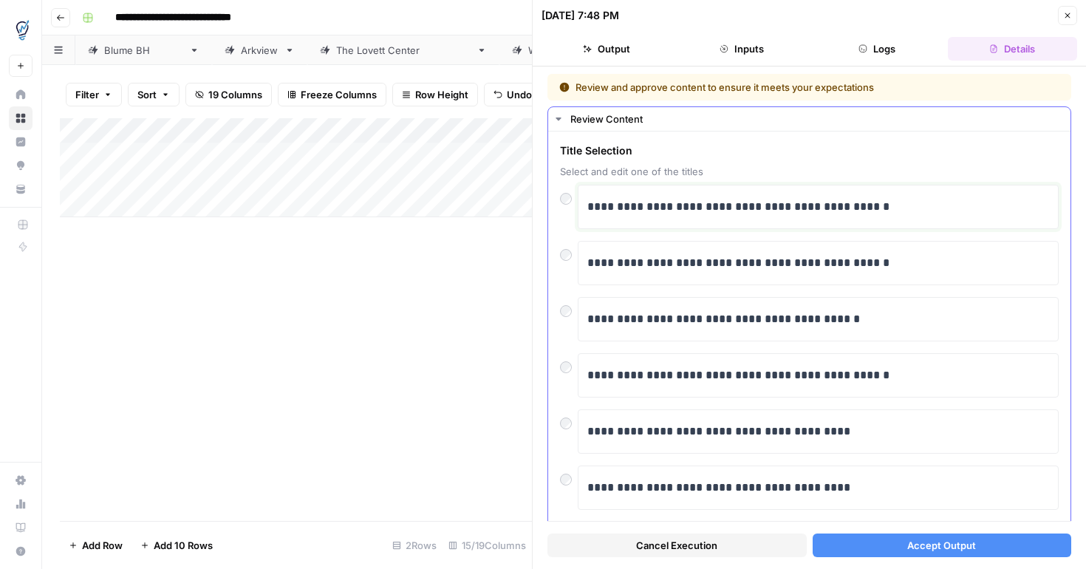
click at [906, 213] on p "**********" at bounding box center [818, 206] width 462 height 19
click at [1078, 262] on div "**********" at bounding box center [809, 317] width 553 height 502
click at [1073, 263] on div "**********" at bounding box center [809, 317] width 553 height 502
click at [1061, 286] on div "**********" at bounding box center [809, 438] width 522 height 615
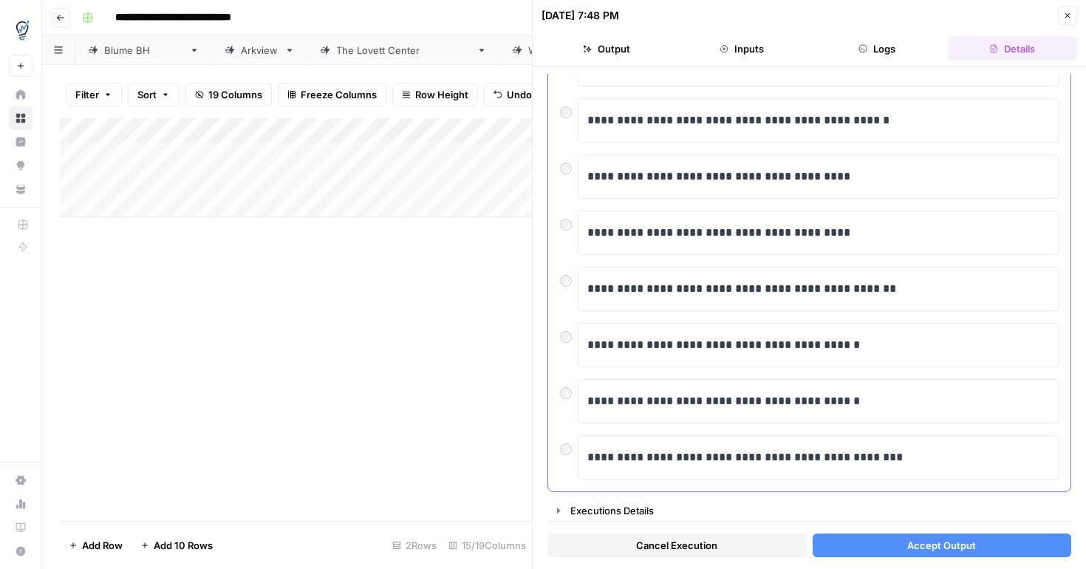
scroll to position [257, 0]
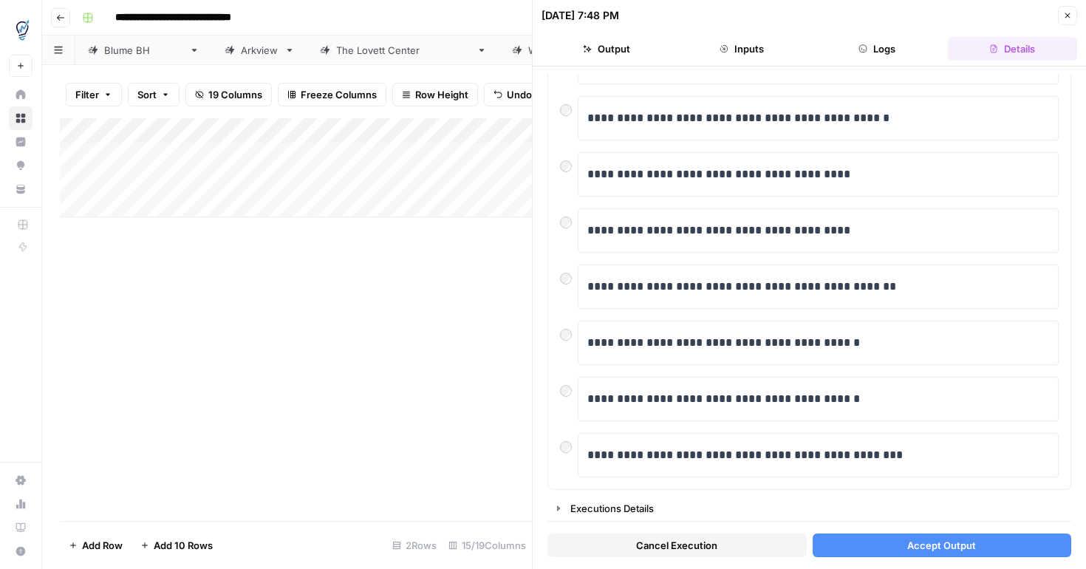
click at [979, 545] on button "Accept Output" at bounding box center [942, 545] width 259 height 24
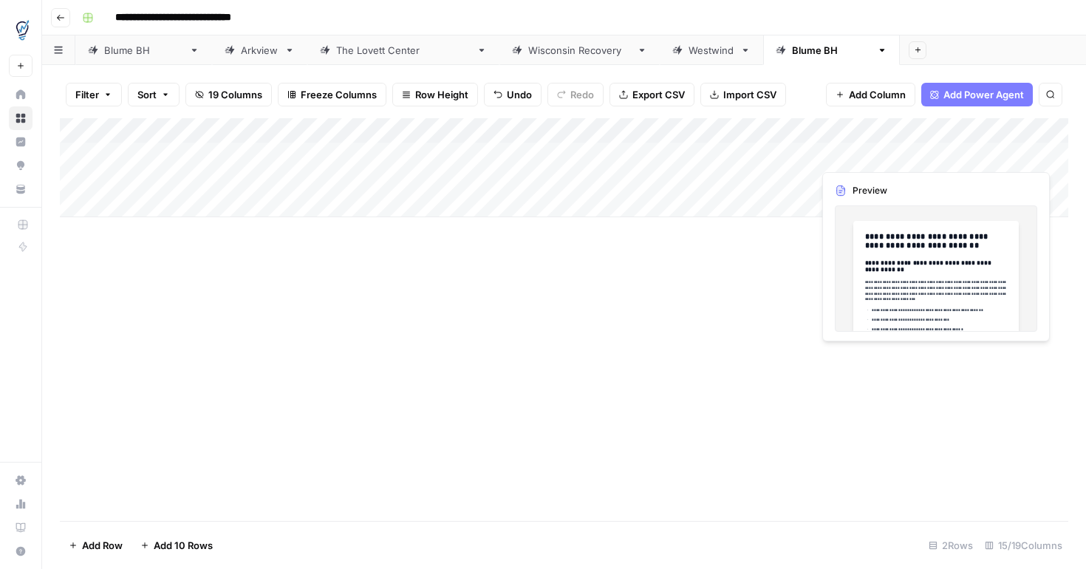
click at [846, 154] on div "Add Column" at bounding box center [564, 167] width 1008 height 99
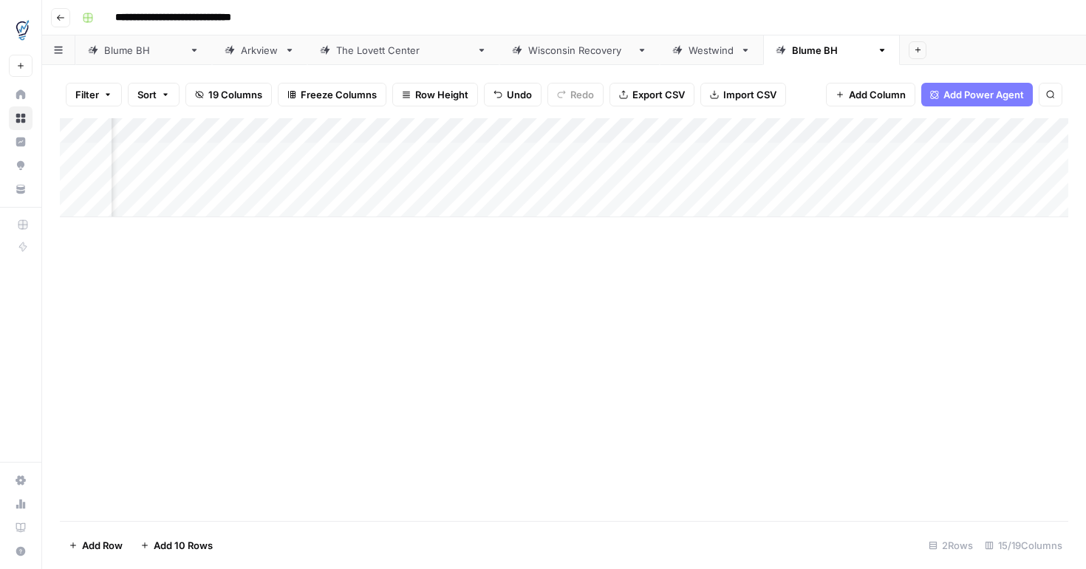
scroll to position [0, 359]
click at [823, 152] on div "Add Column" at bounding box center [564, 167] width 1008 height 99
click at [831, 181] on div "Add Column" at bounding box center [564, 167] width 1008 height 99
click at [739, 182] on div "Add Column" at bounding box center [564, 167] width 1008 height 99
click at [408, 179] on div "Add Column" at bounding box center [564, 167] width 1008 height 99
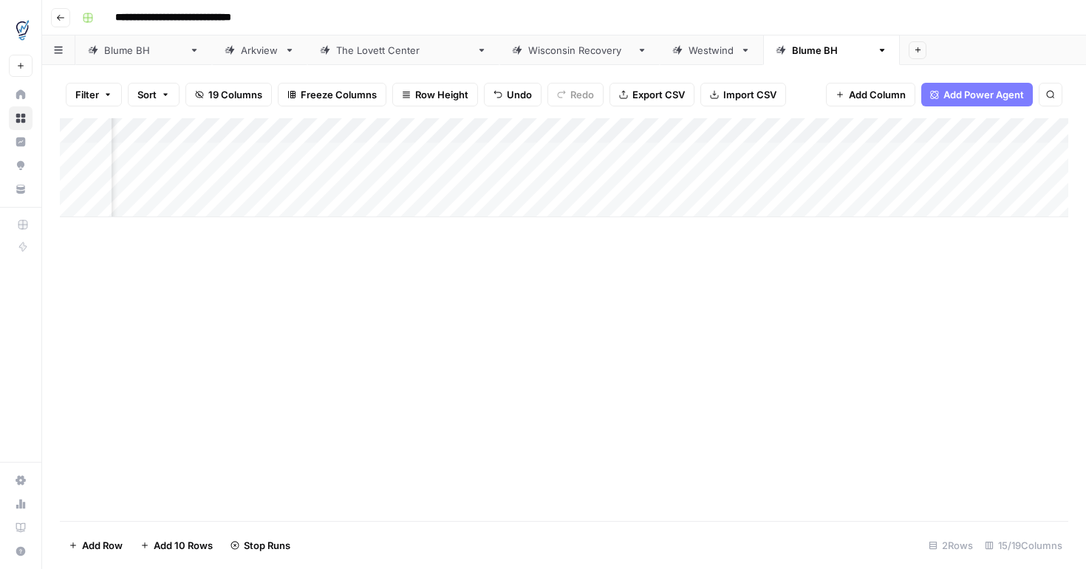
scroll to position [0, 0]
click at [134, 207] on div "Add Column" at bounding box center [564, 167] width 1008 height 99
click at [165, 207] on textarea at bounding box center [229, 206] width 236 height 21
type textarea "**********"
click at [416, 205] on div "Add Column" at bounding box center [564, 180] width 1008 height 124
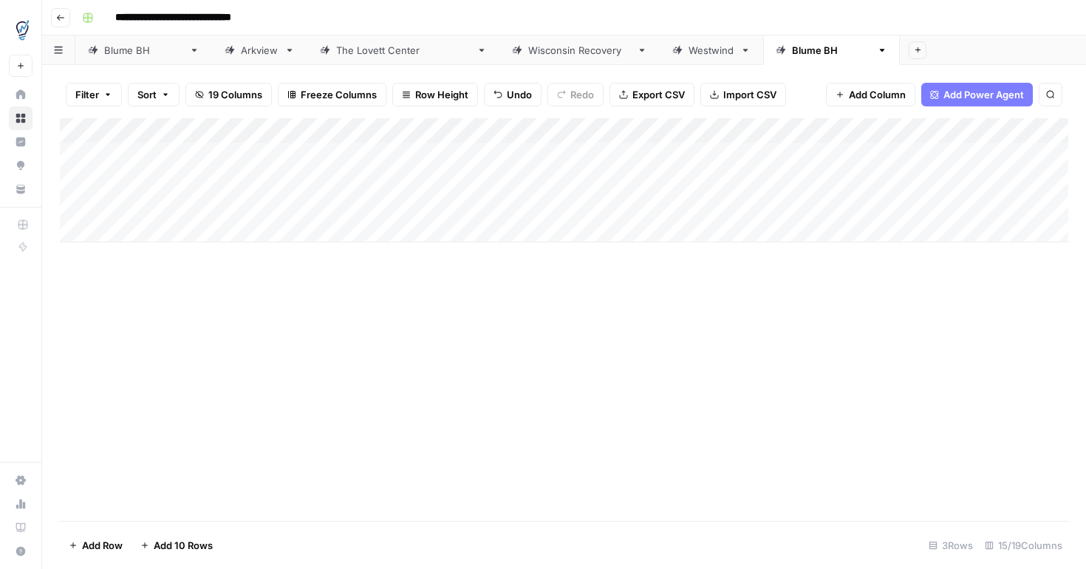
click at [530, 206] on div "Add Column" at bounding box center [564, 180] width 1008 height 124
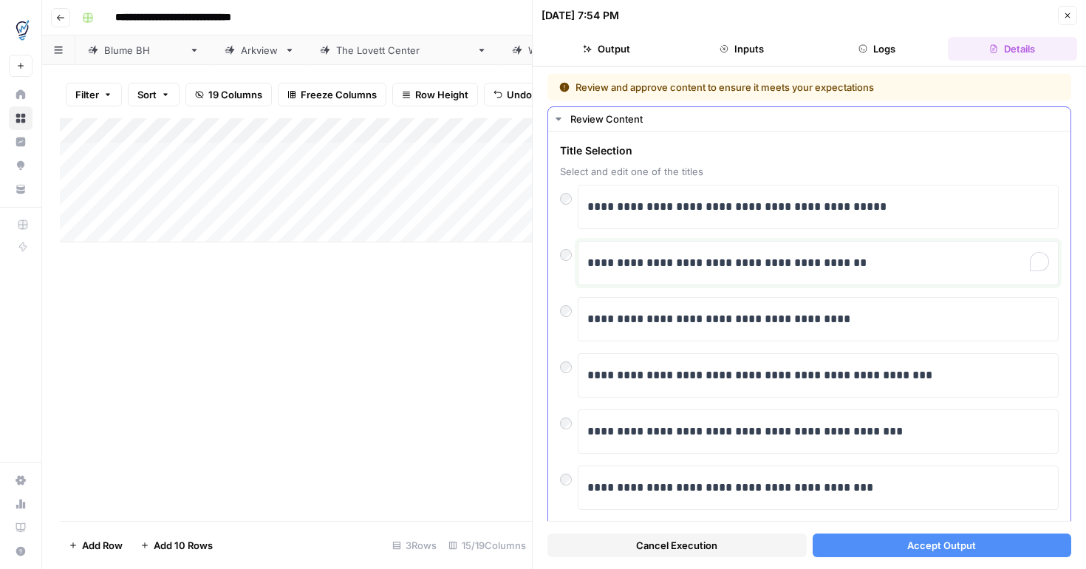
click at [881, 266] on p "**********" at bounding box center [818, 262] width 462 height 19
click at [876, 548] on button "Accept Output" at bounding box center [942, 545] width 259 height 24
click at [419, 334] on div "Add Column" at bounding box center [296, 319] width 472 height 403
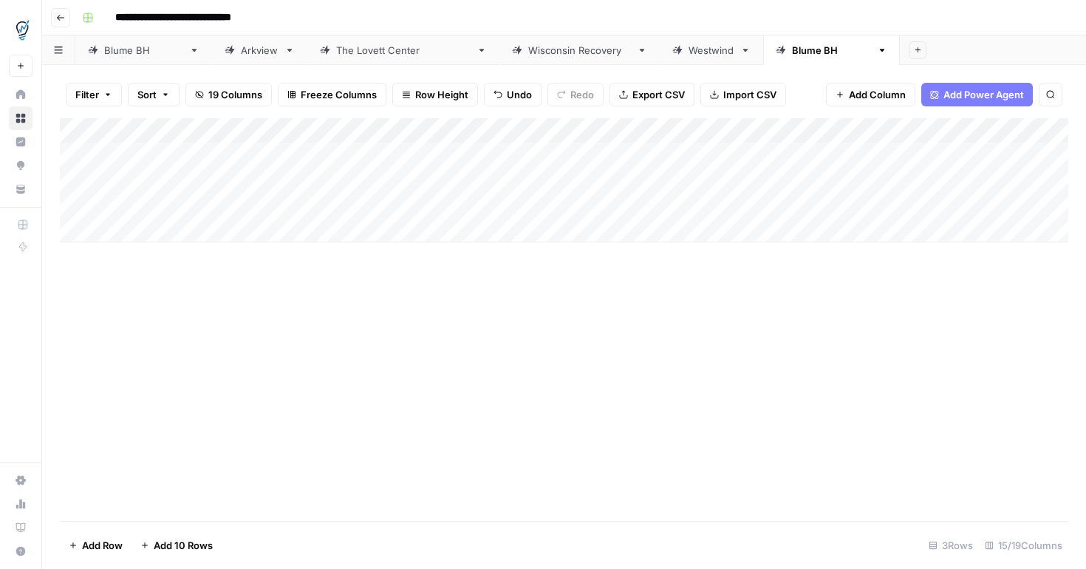
click at [575, 180] on div "Add Column" at bounding box center [564, 180] width 1008 height 124
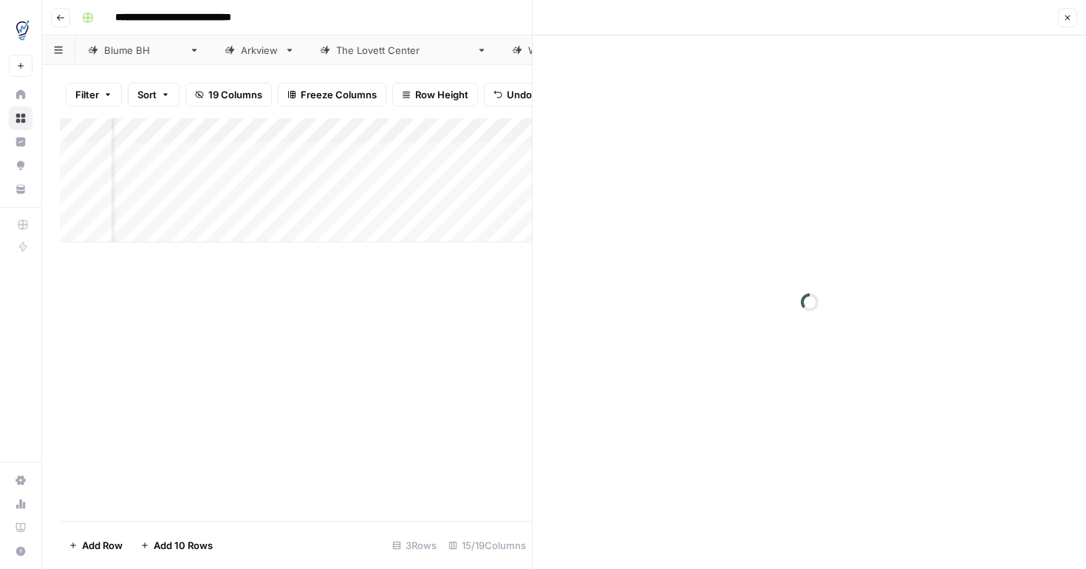
click at [688, 182] on div at bounding box center [809, 301] width 553 height 533
click at [1067, 20] on icon "button" at bounding box center [1067, 17] width 9 height 9
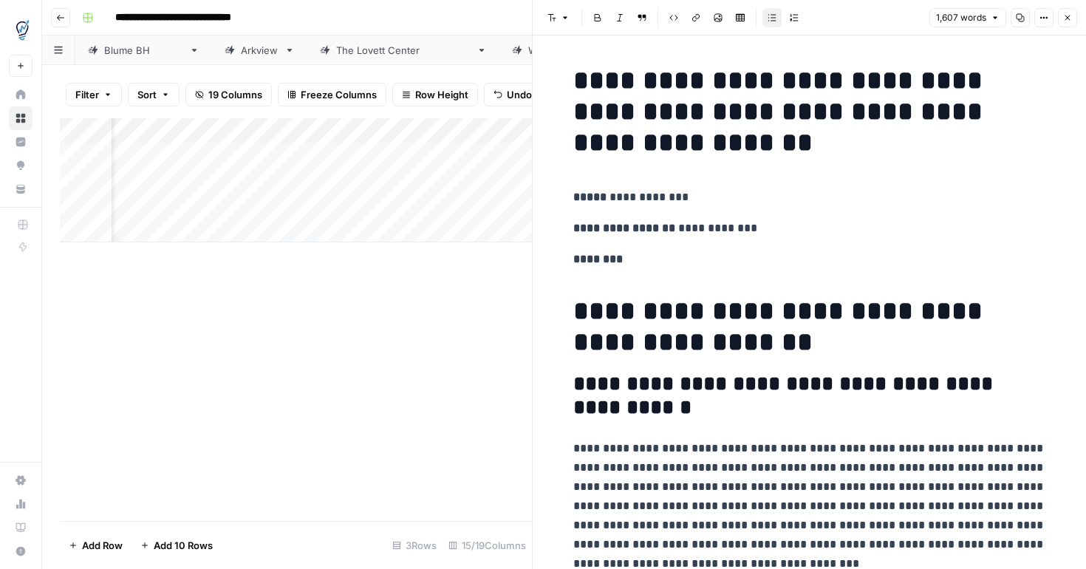
click at [1067, 20] on icon "button" at bounding box center [1067, 17] width 9 height 9
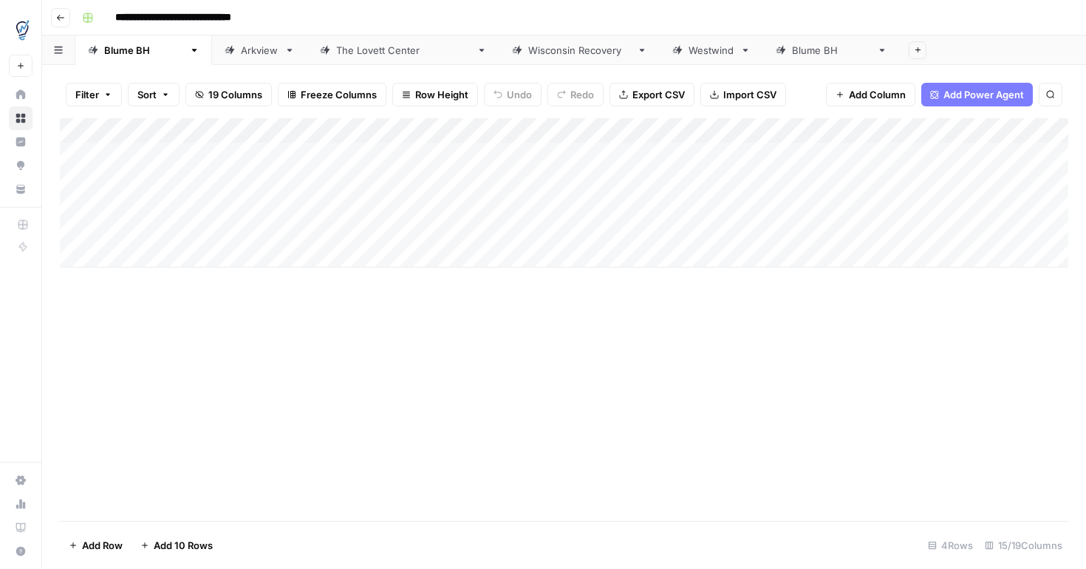
click at [792, 53] on div "[PERSON_NAME]" at bounding box center [831, 50] width 79 height 15
click at [763, 58] on link "[PERSON_NAME]" at bounding box center [831, 50] width 137 height 30
type input "*"
type input "*******"
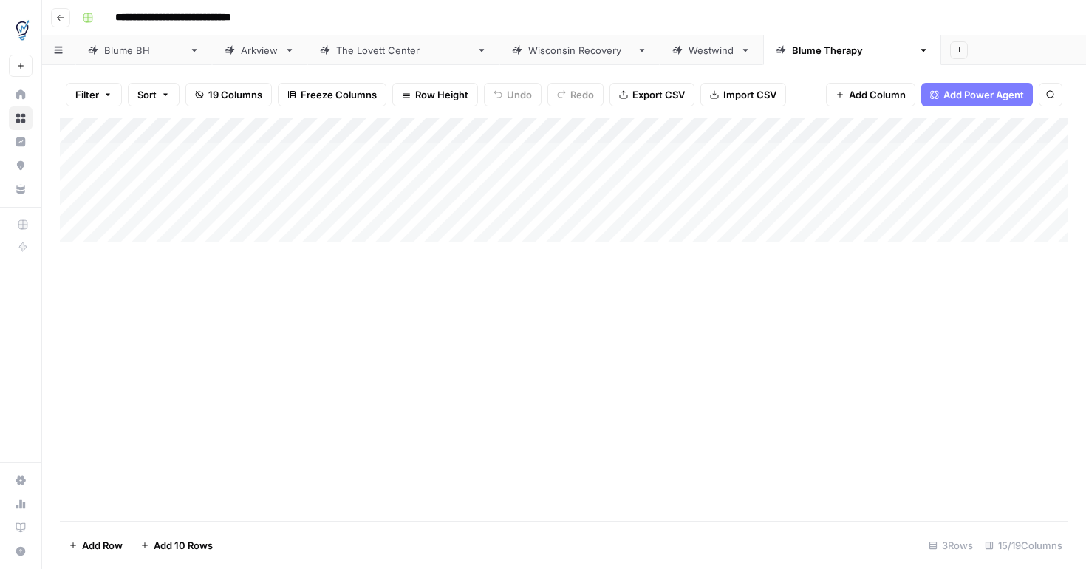
click at [612, 208] on div "Add Column" at bounding box center [564, 180] width 1008 height 124
click at [522, 205] on div "Add Column" at bounding box center [564, 180] width 1008 height 124
click at [792, 157] on div "Add Column" at bounding box center [564, 180] width 1008 height 124
click at [831, 179] on div "Add Column" at bounding box center [564, 180] width 1008 height 124
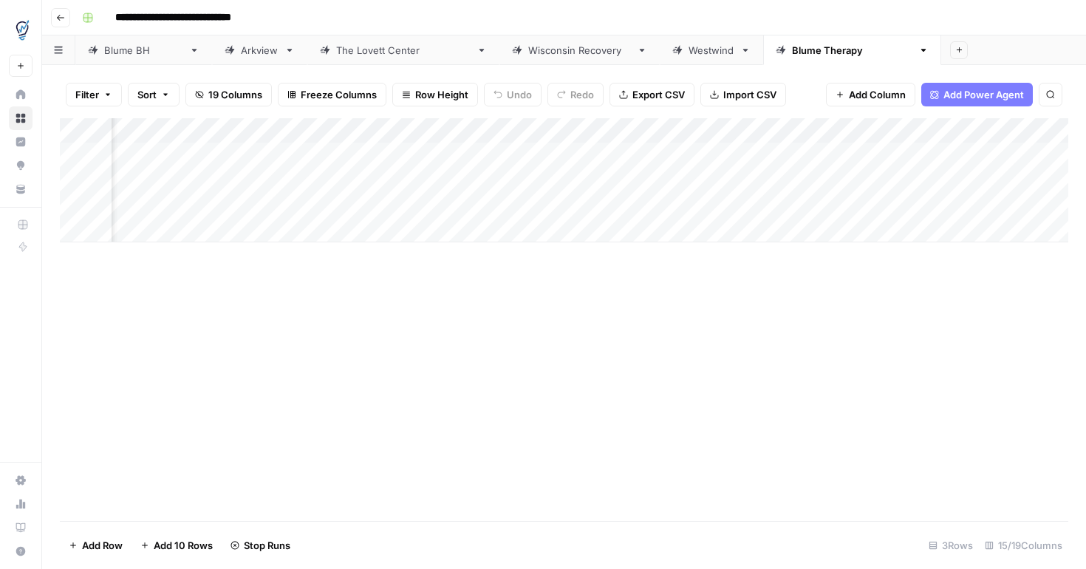
click at [836, 208] on div "Add Column" at bounding box center [564, 180] width 1008 height 124
click at [903, 131] on div "Add Column" at bounding box center [564, 180] width 1008 height 124
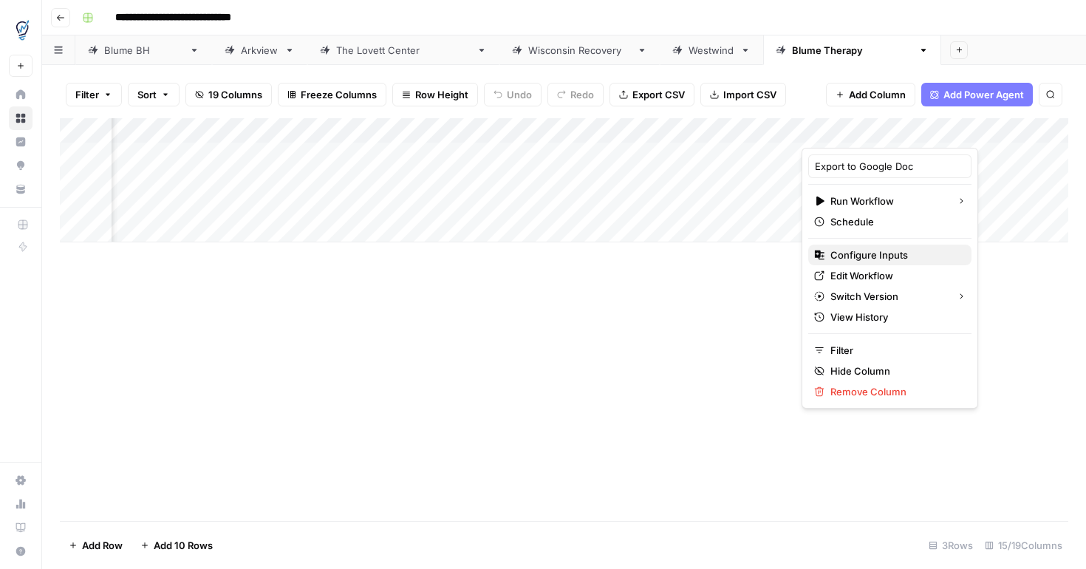
click at [882, 251] on span "Configure Inputs" at bounding box center [894, 254] width 129 height 15
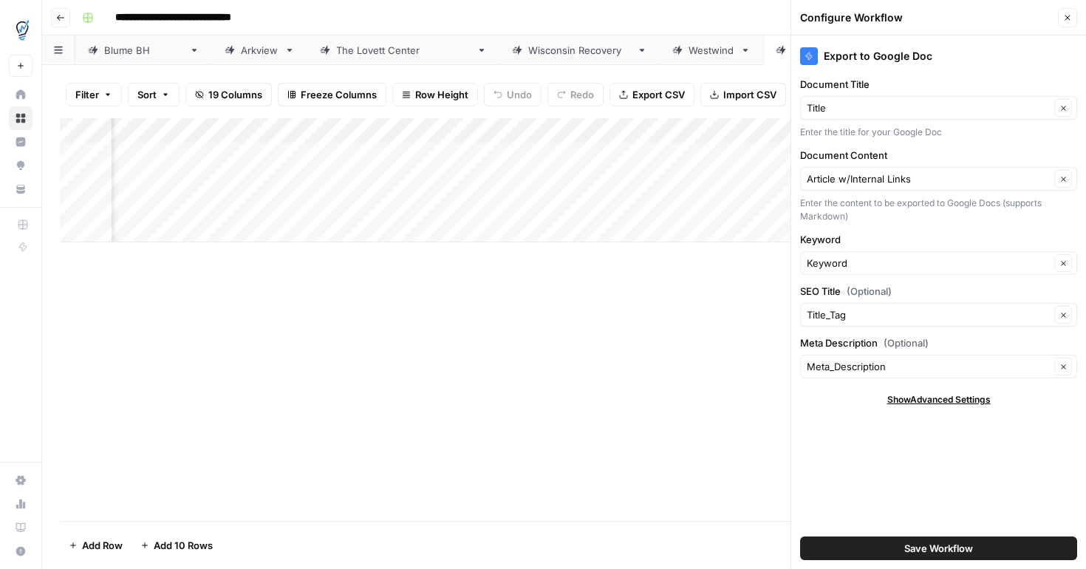
click at [1070, 16] on icon "button" at bounding box center [1067, 17] width 9 height 9
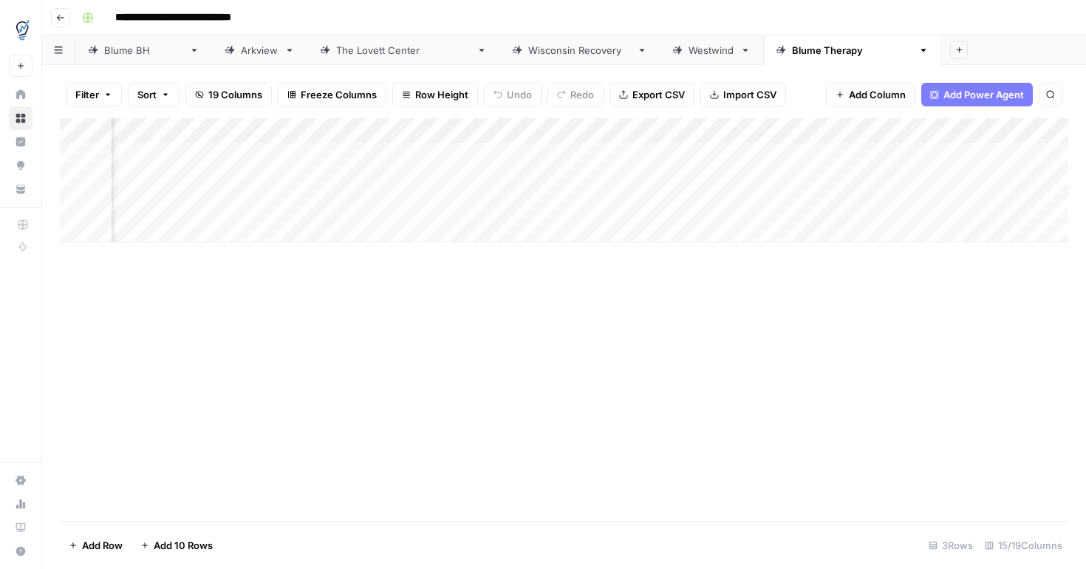
scroll to position [0, 1497]
click at [393, 154] on div "Add Column" at bounding box center [564, 180] width 1008 height 124
click at [235, 157] on div "Add Column" at bounding box center [564, 180] width 1008 height 124
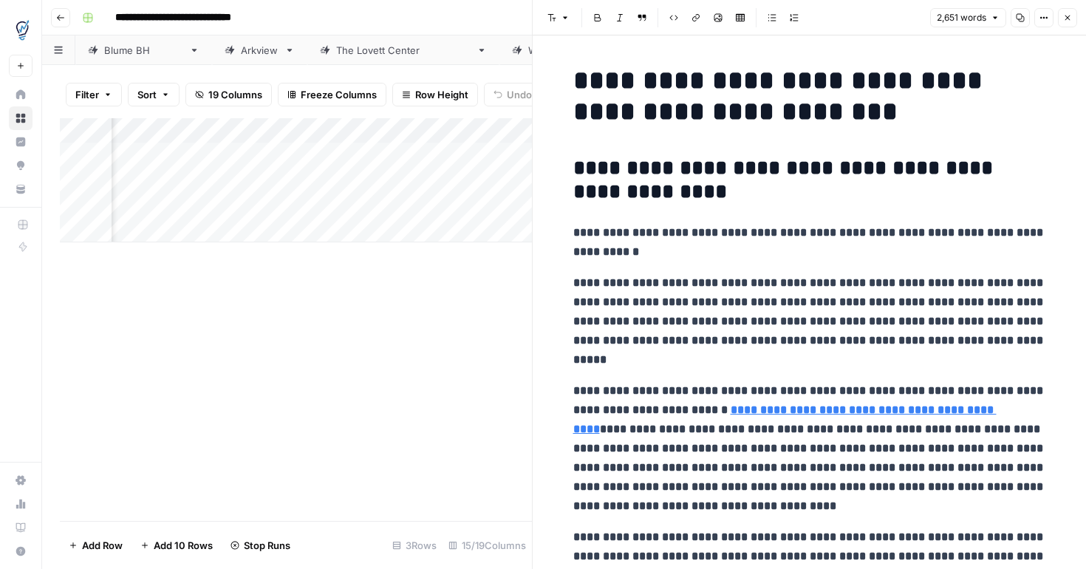
click at [869, 157] on strong "**********" at bounding box center [785, 179] width 425 height 44
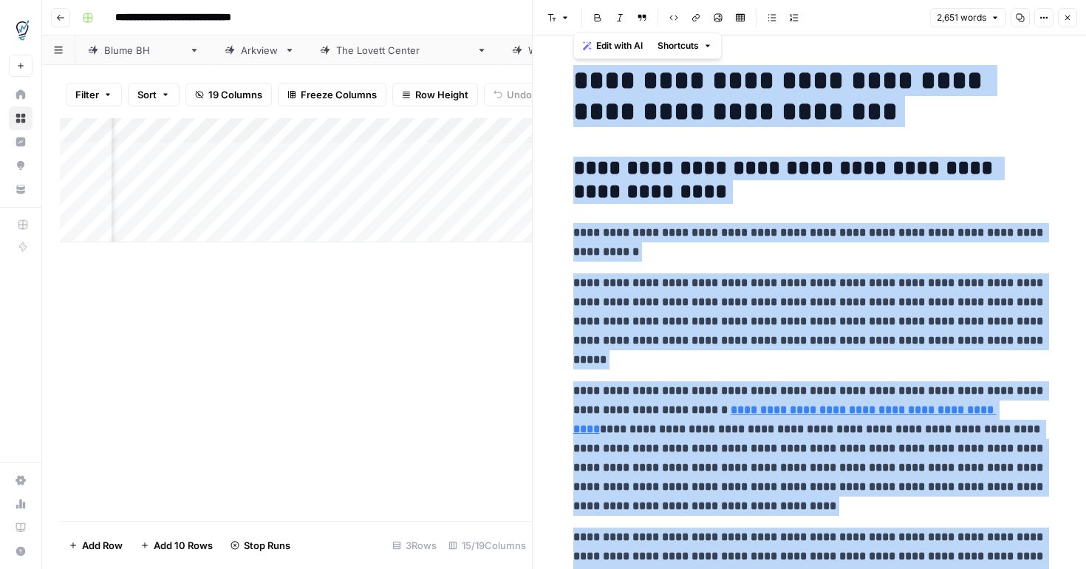
copy div "**********"
click at [1072, 14] on button "Close" at bounding box center [1067, 17] width 19 height 19
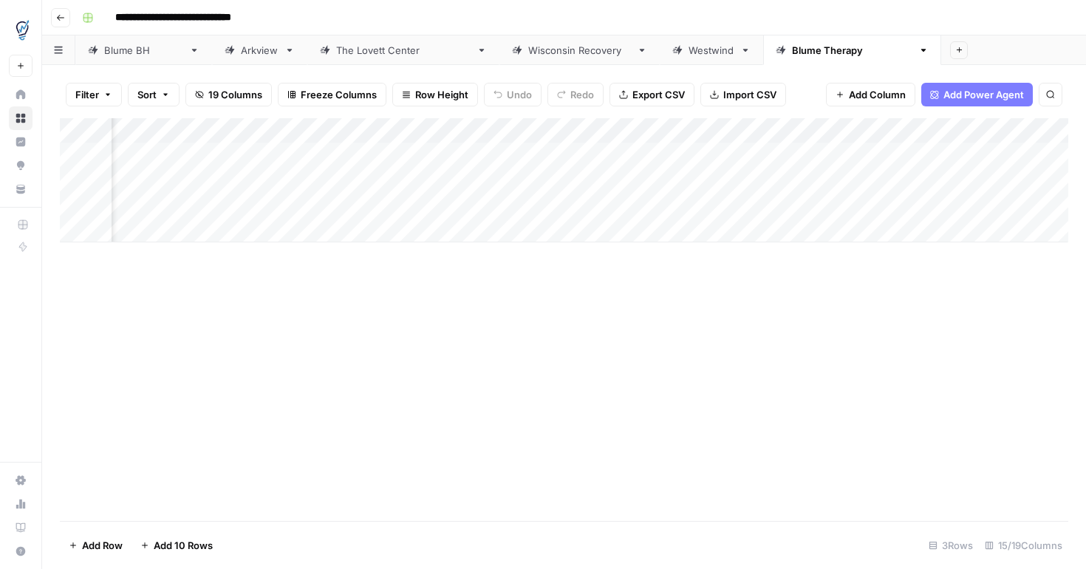
click at [389, 181] on div "Add Column" at bounding box center [564, 180] width 1008 height 124
click at [604, 160] on div "Add Column" at bounding box center [564, 180] width 1008 height 124
click at [698, 155] on div "Add Column" at bounding box center [564, 180] width 1008 height 124
click at [268, 205] on div "Add Column" at bounding box center [564, 180] width 1008 height 124
click at [386, 208] on div "Add Column" at bounding box center [564, 180] width 1008 height 124
